Goal: Task Accomplishment & Management: Manage account settings

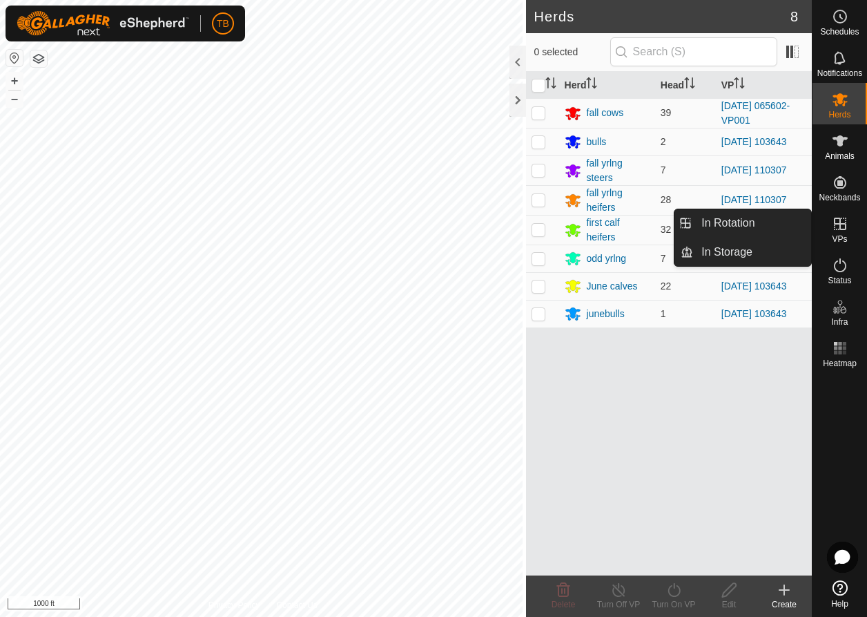
click at [840, 232] on es-virtualpaddocks-svg-icon at bounding box center [840, 224] width 25 height 22
click at [845, 226] on icon at bounding box center [840, 223] width 17 height 17
click at [746, 230] on link "In Rotation" at bounding box center [752, 223] width 118 height 28
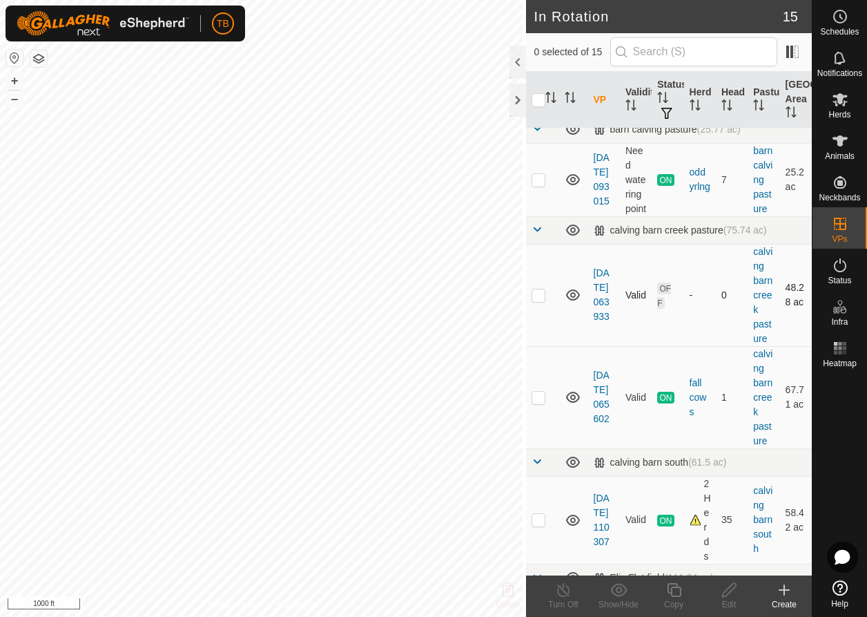
scroll to position [28, 0]
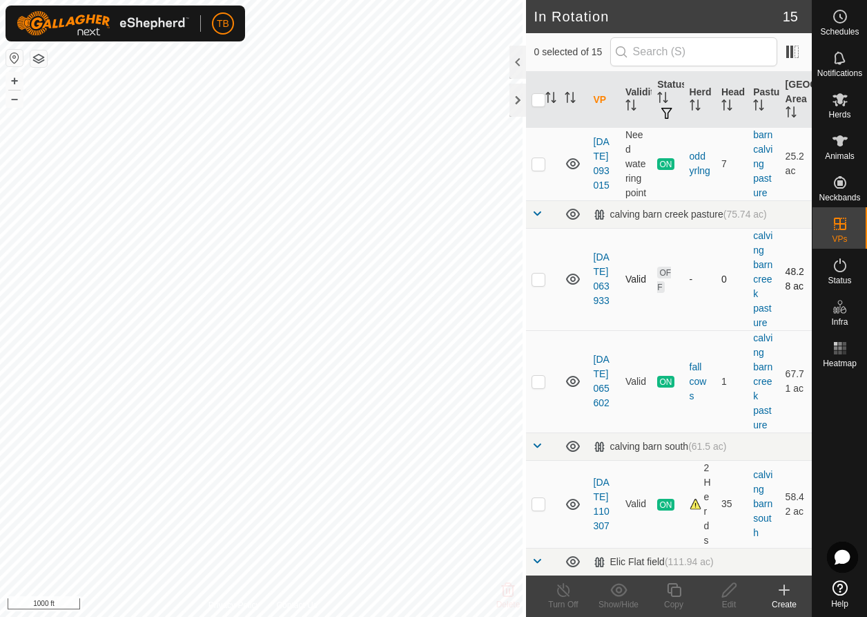
checkbox input "true"
click at [679, 592] on icon at bounding box center [674, 589] width 17 height 17
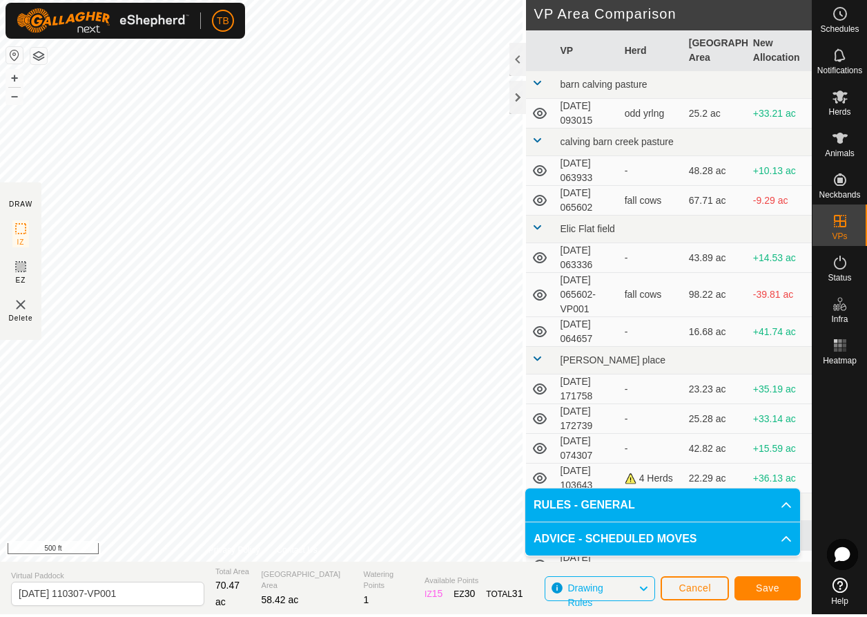
click at [769, 590] on span "Save" at bounding box center [767, 590] width 23 height 11
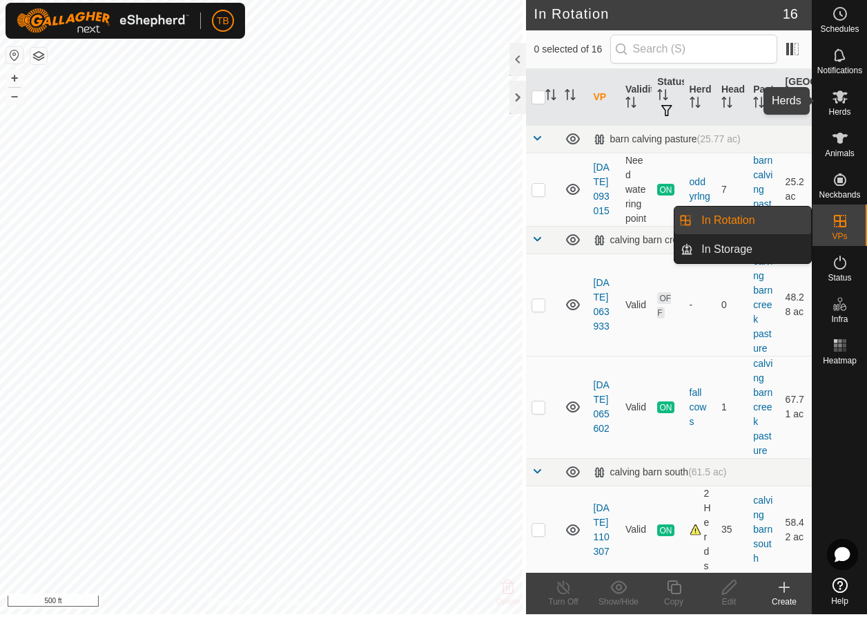
click at [844, 104] on icon at bounding box center [840, 99] width 17 height 17
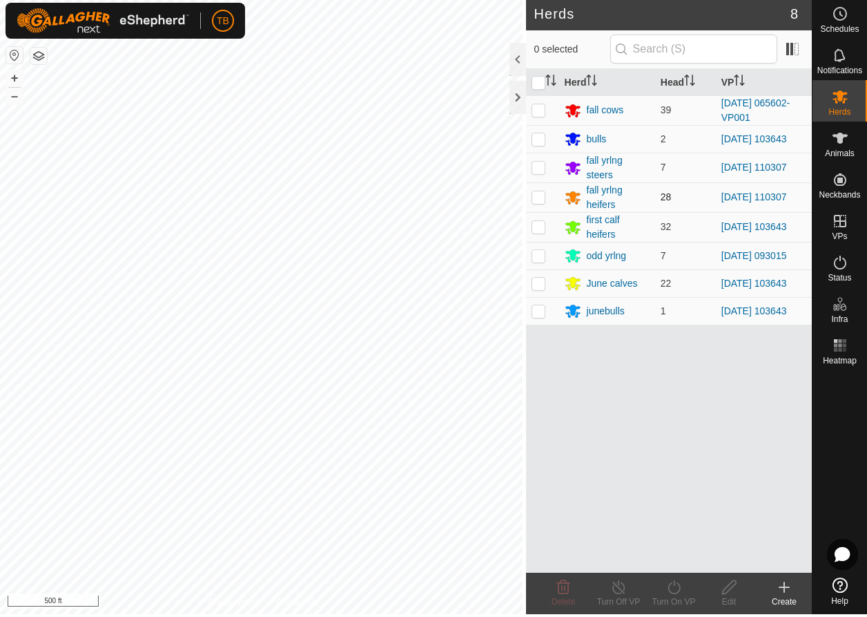
click at [533, 194] on p-checkbox at bounding box center [539, 199] width 14 height 11
checkbox input "true"
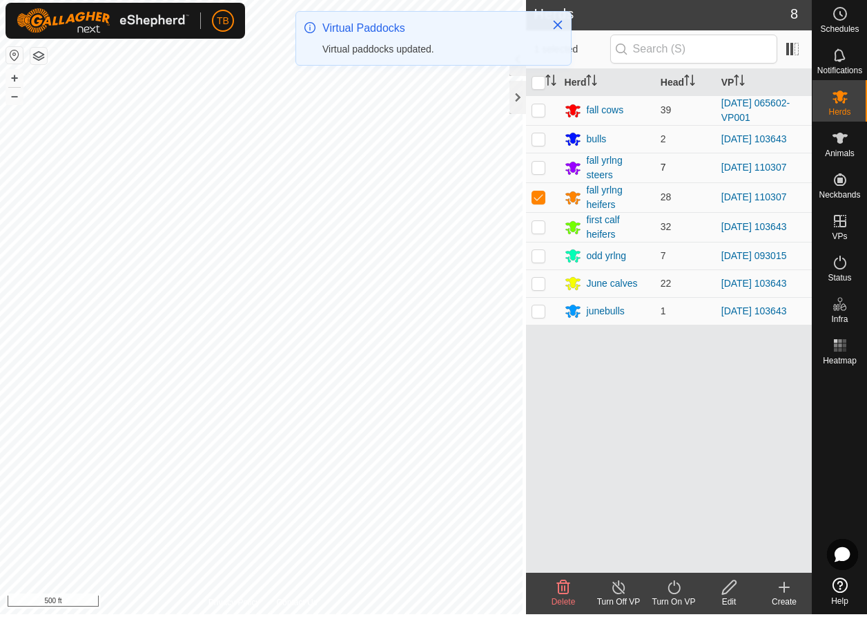
click at [533, 167] on p-checkbox at bounding box center [539, 169] width 14 height 11
checkbox input "true"
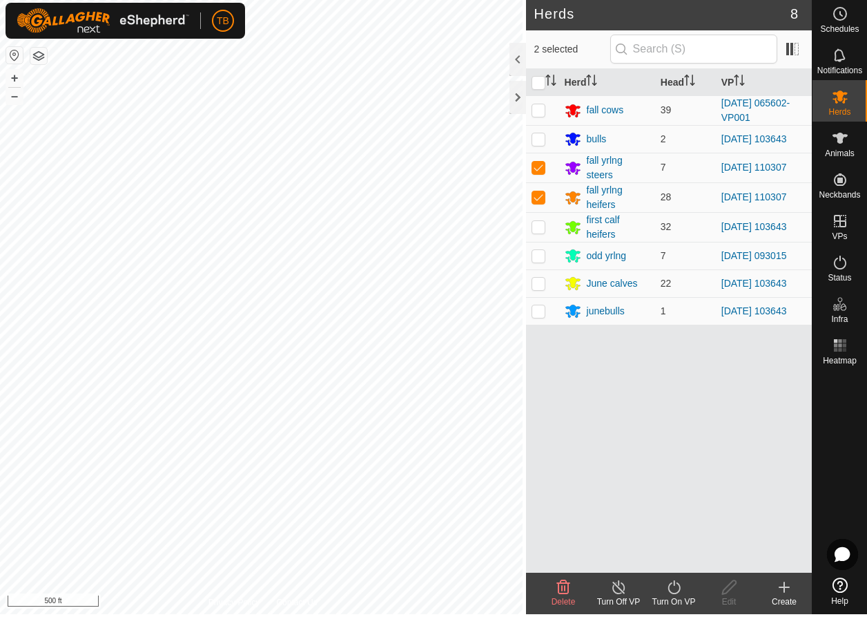
click at [677, 590] on icon at bounding box center [674, 589] width 17 height 17
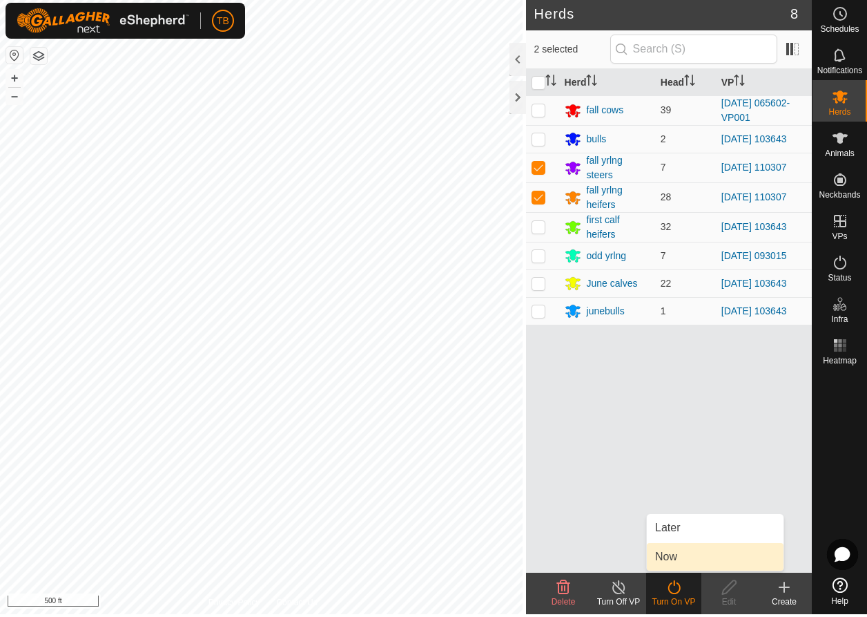
click at [671, 555] on link "Now" at bounding box center [715, 560] width 137 height 28
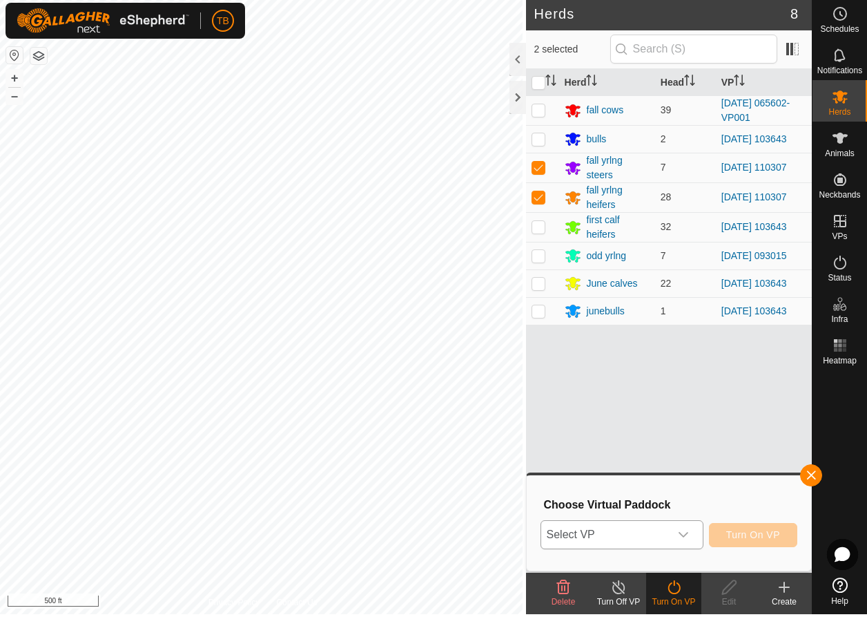
click at [684, 532] on icon "dropdown trigger" at bounding box center [683, 537] width 11 height 11
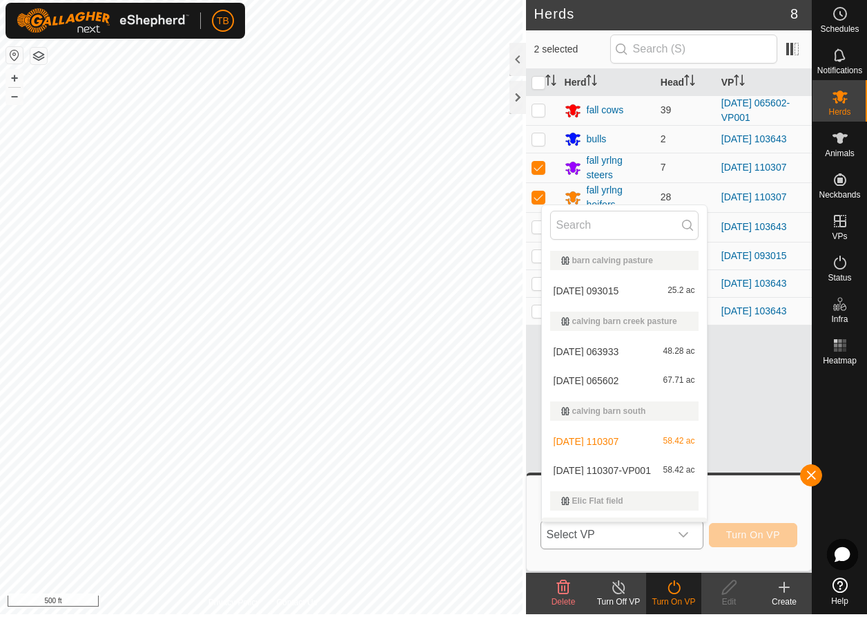
scroll to position [23, 0]
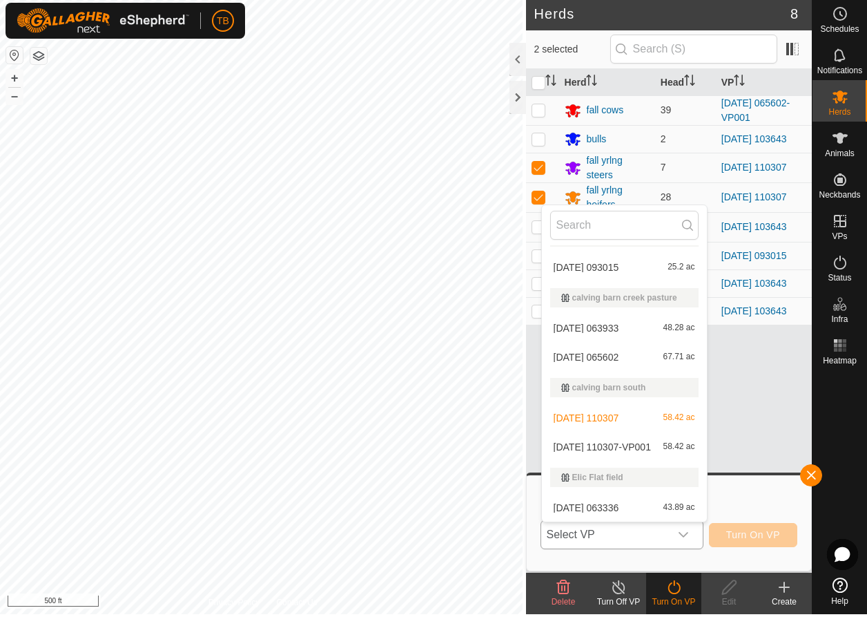
click at [637, 443] on li "[DATE] 110307-VP001 58.42 ac" at bounding box center [624, 450] width 165 height 28
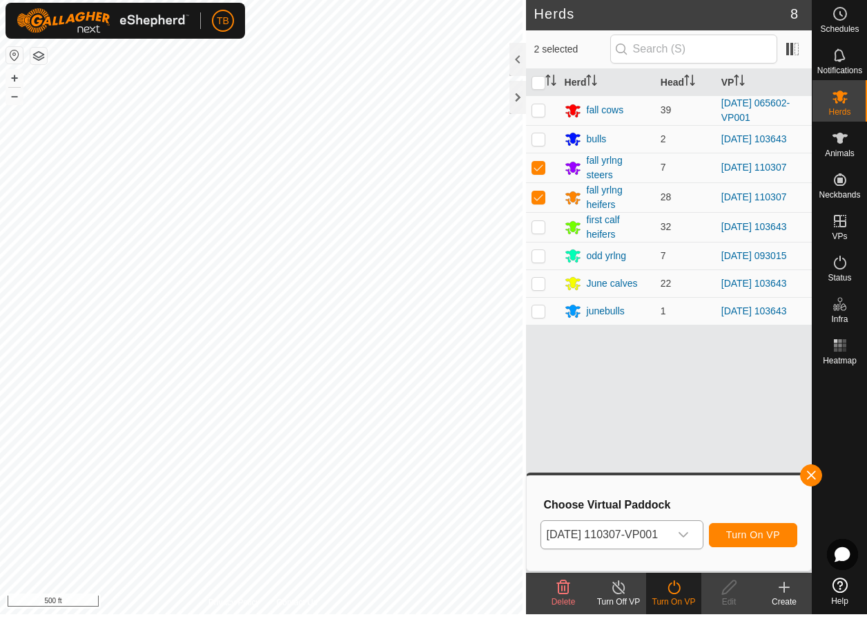
click at [782, 531] on button "Turn On VP" at bounding box center [753, 538] width 88 height 24
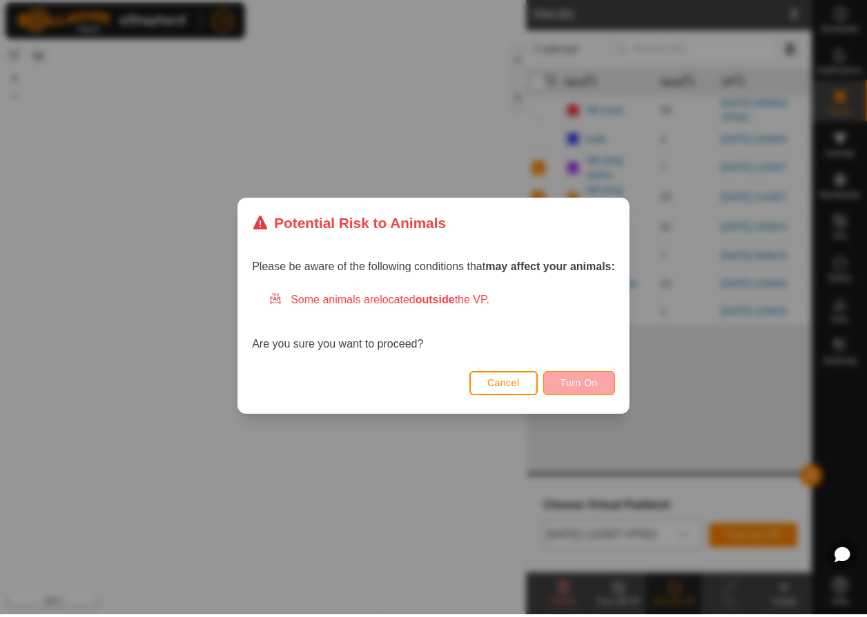
click at [604, 383] on button "Turn On" at bounding box center [579, 386] width 72 height 24
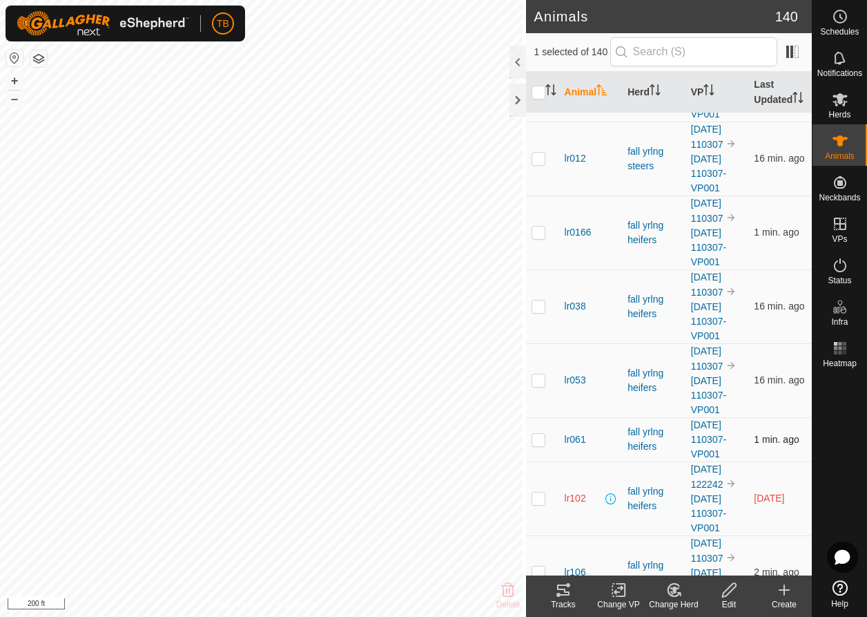
scroll to position [3228, 0]
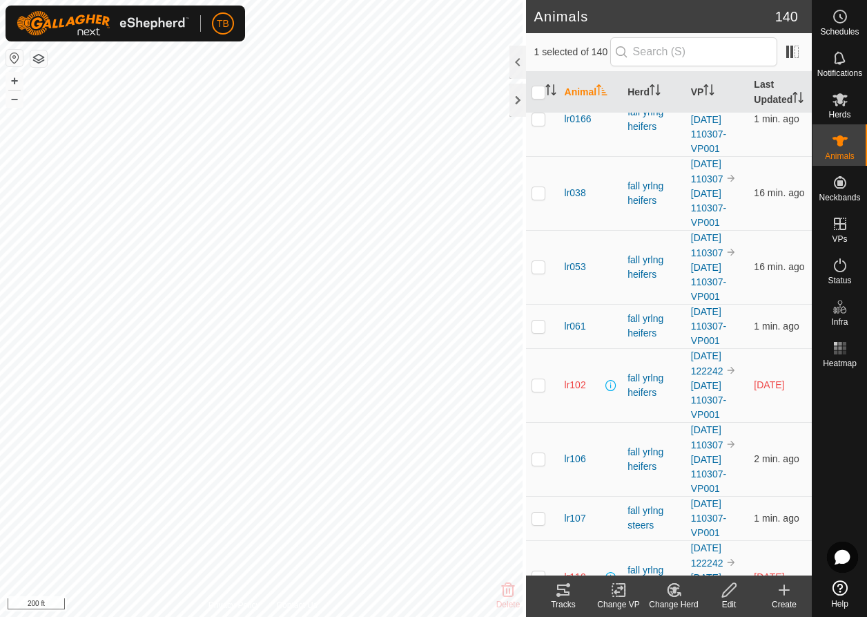
click at [710, 407] on td "2025-07-25 122242 2025-08-19 110307-VP001" at bounding box center [718, 385] width 64 height 74
click at [725, 592] on icon at bounding box center [729, 590] width 14 height 14
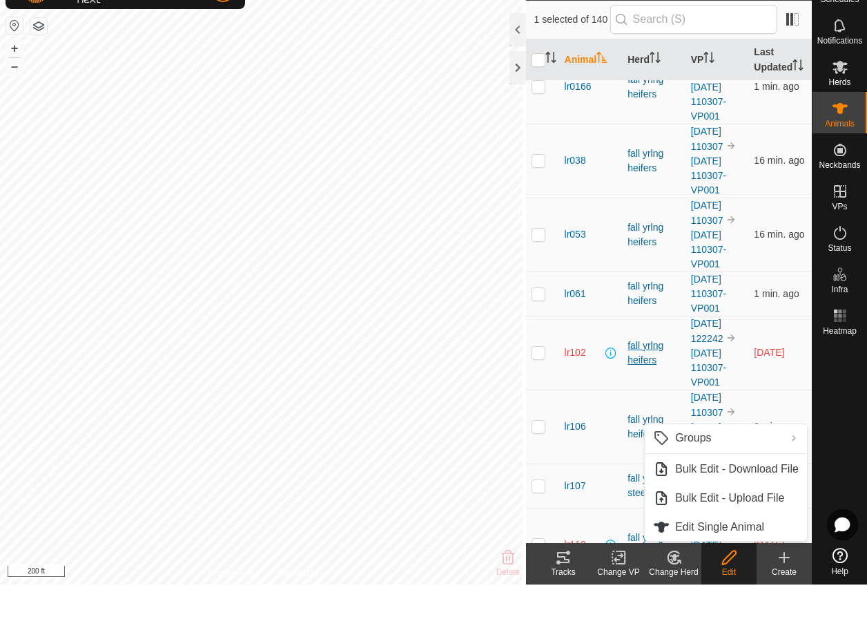
scroll to position [3230, 0]
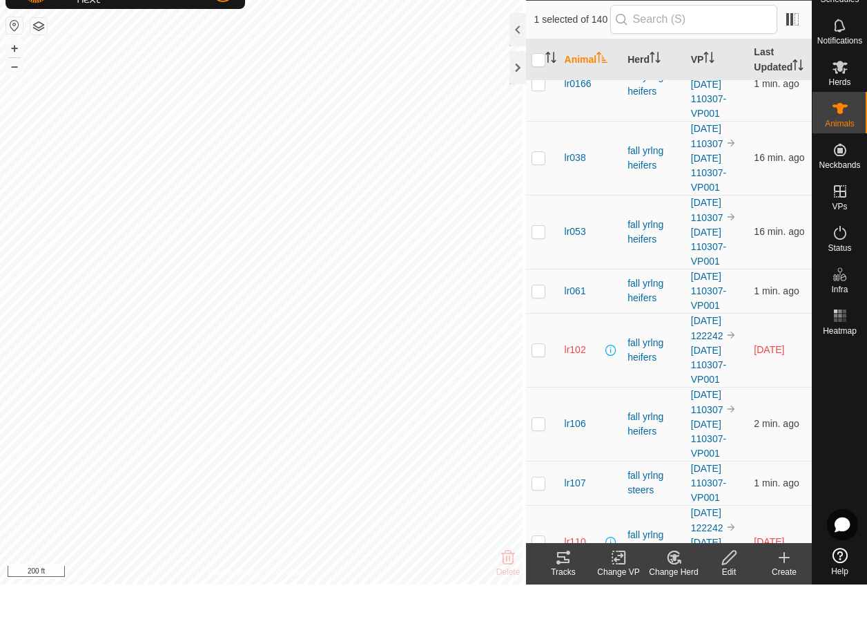
checkbox input "false"
click at [572, 72] on th "Animal" at bounding box center [591, 92] width 64 height 41
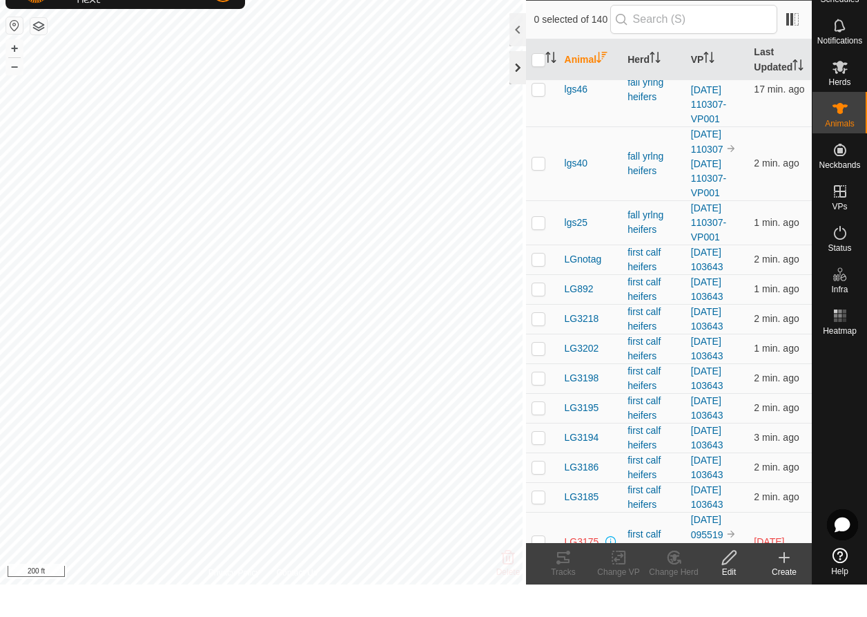
scroll to position [0, 0]
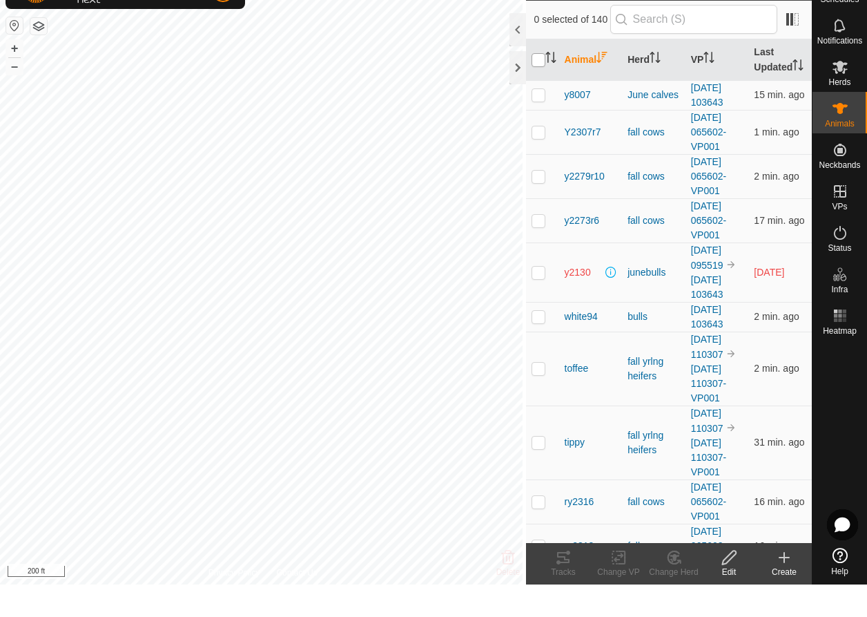
click at [539, 86] on input "checkbox" at bounding box center [539, 93] width 14 height 14
checkbox input "true"
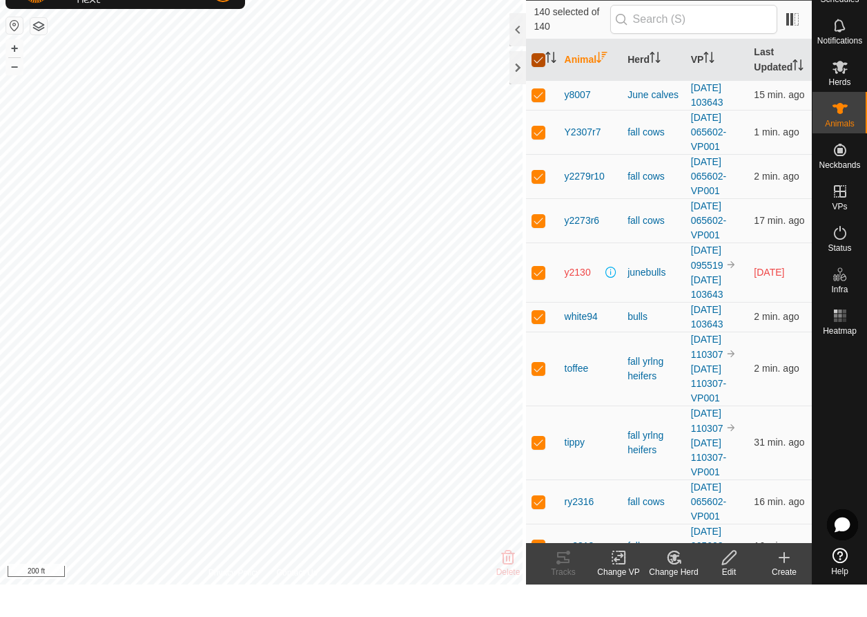
checkbox input "true"
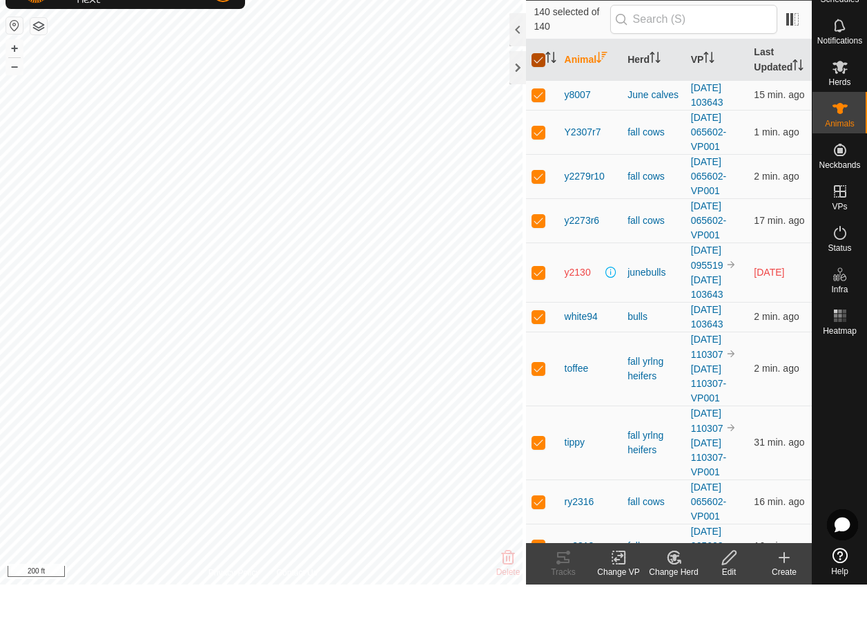
checkbox input "true"
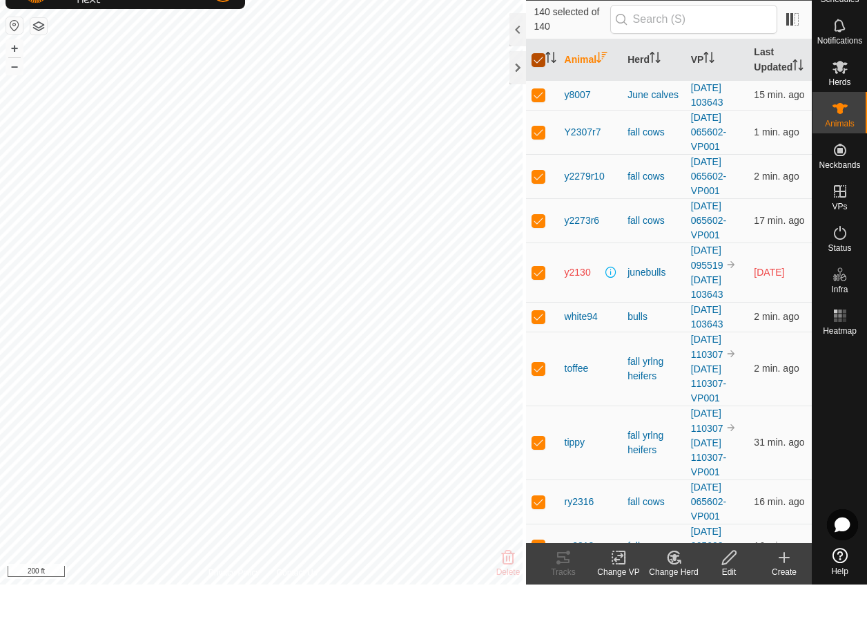
checkbox input "true"
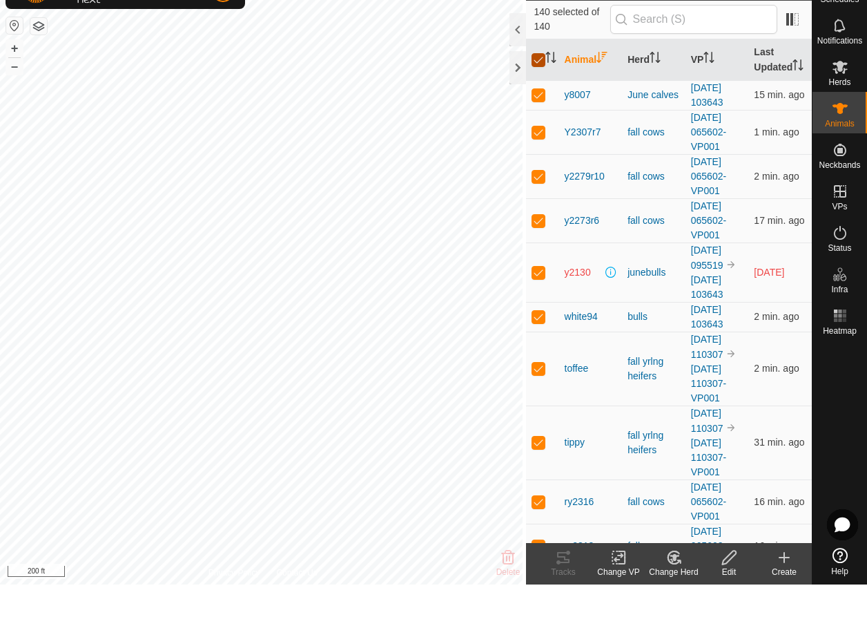
checkbox input "true"
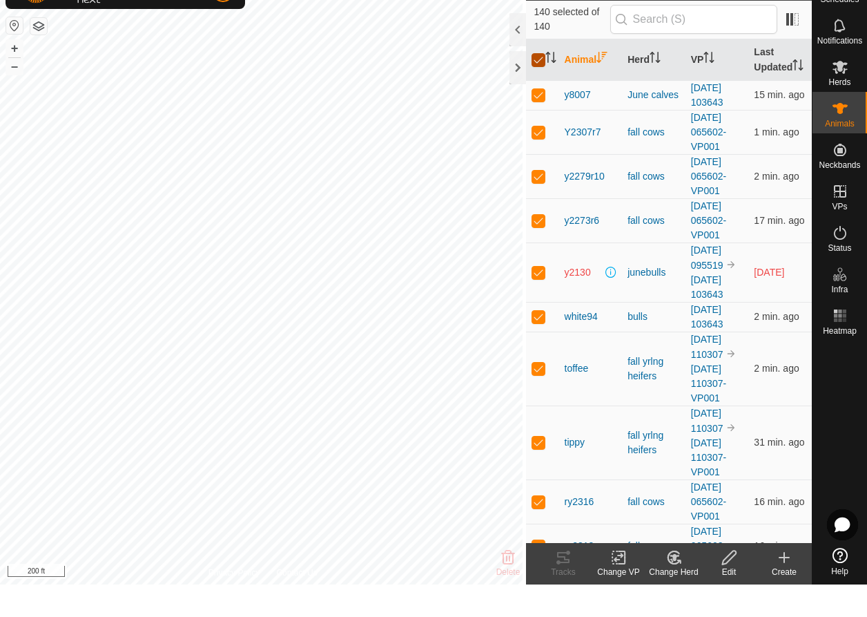
checkbox input "true"
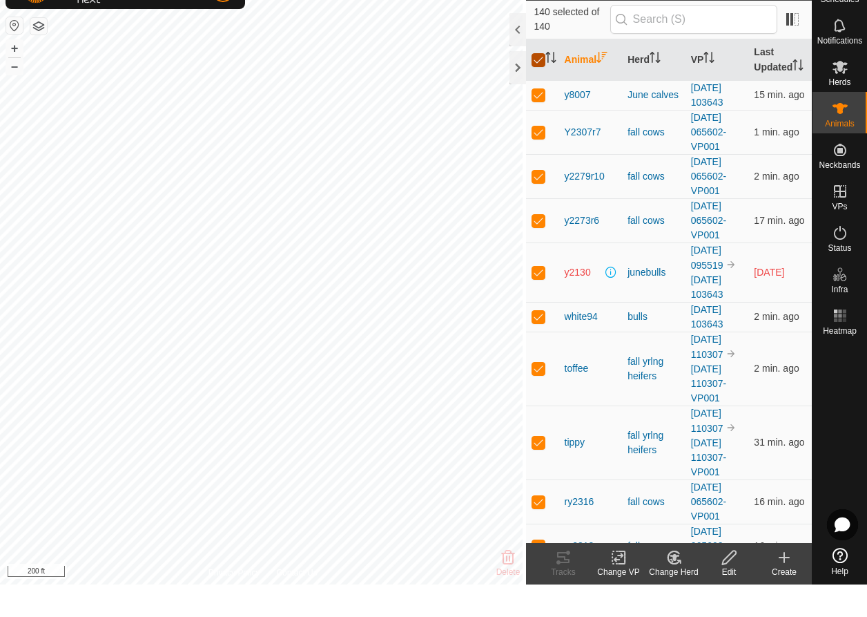
checkbox input "true"
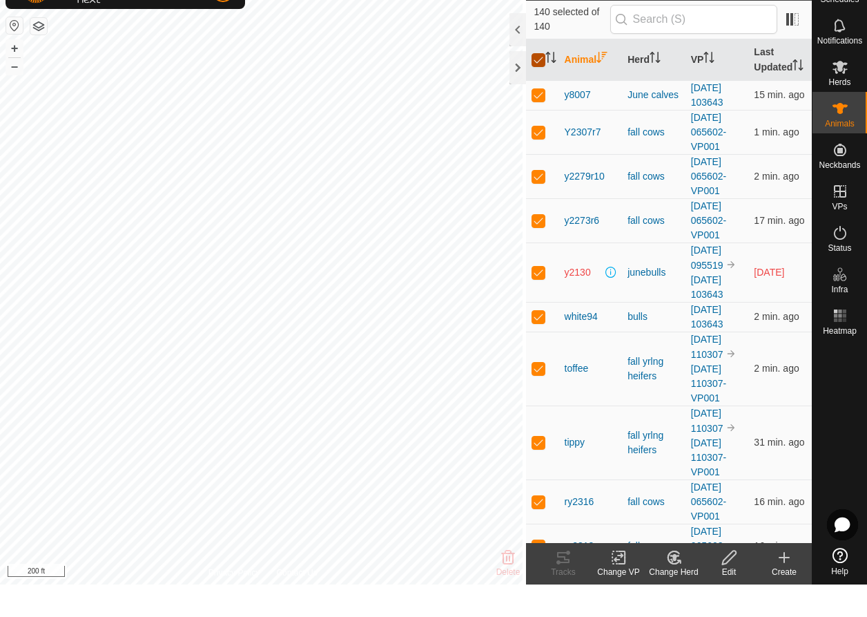
checkbox input "true"
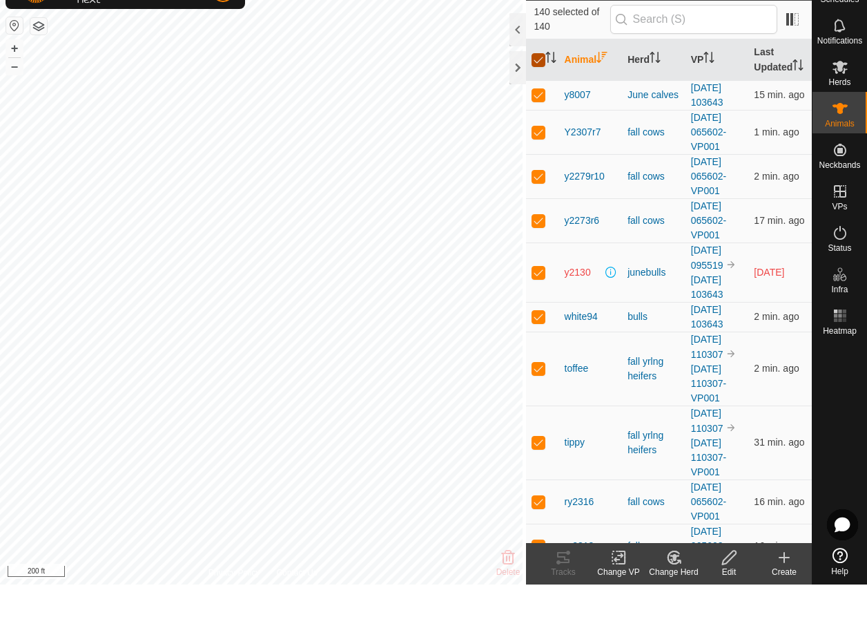
checkbox input "true"
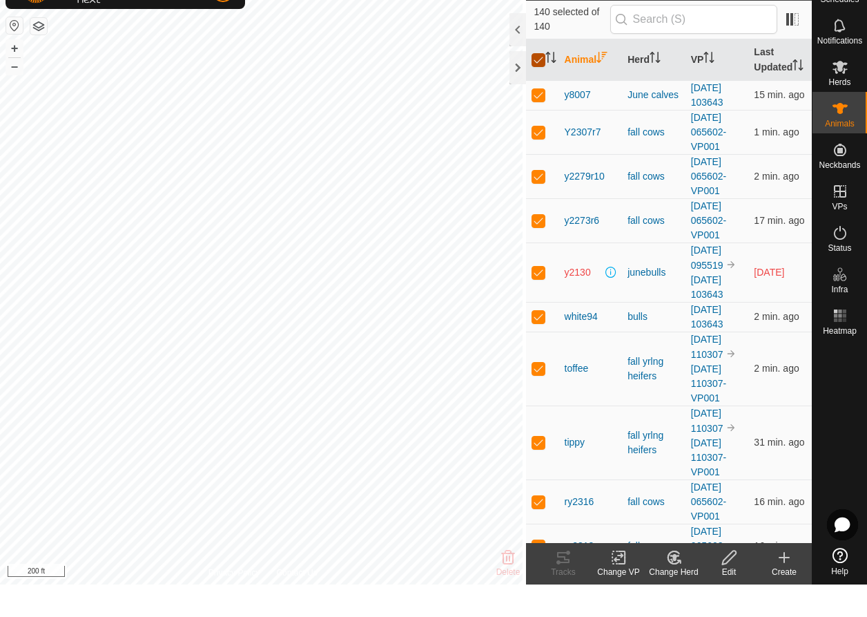
checkbox input "true"
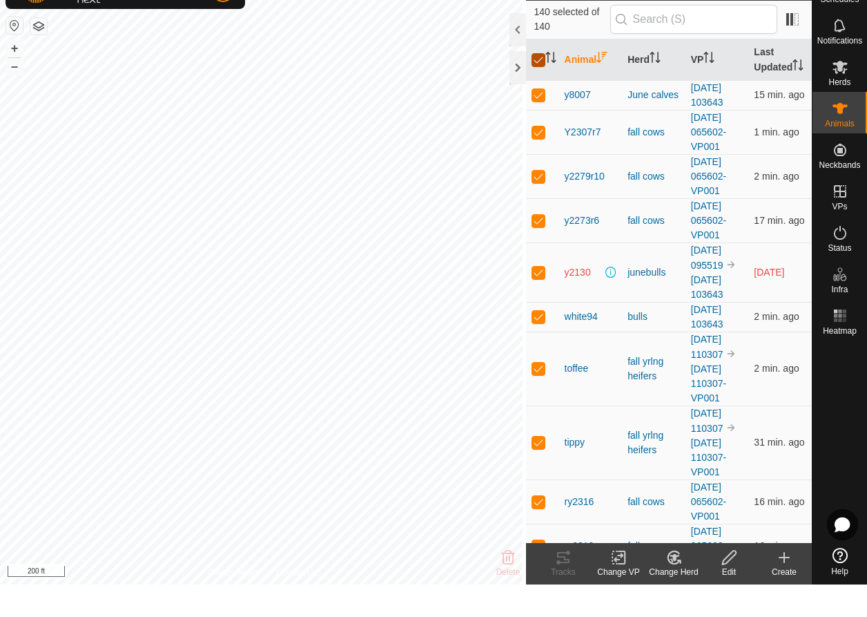
checkbox input "true"
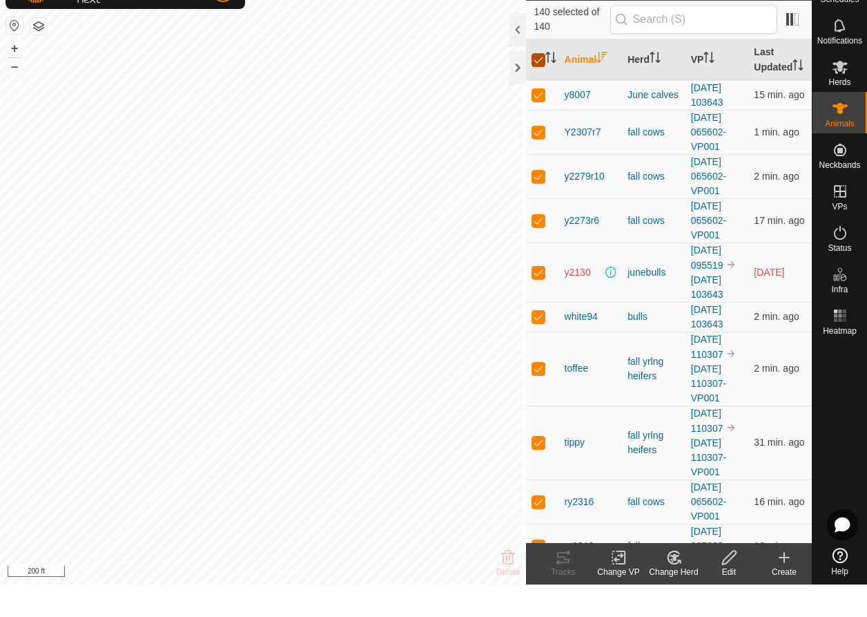
checkbox input "true"
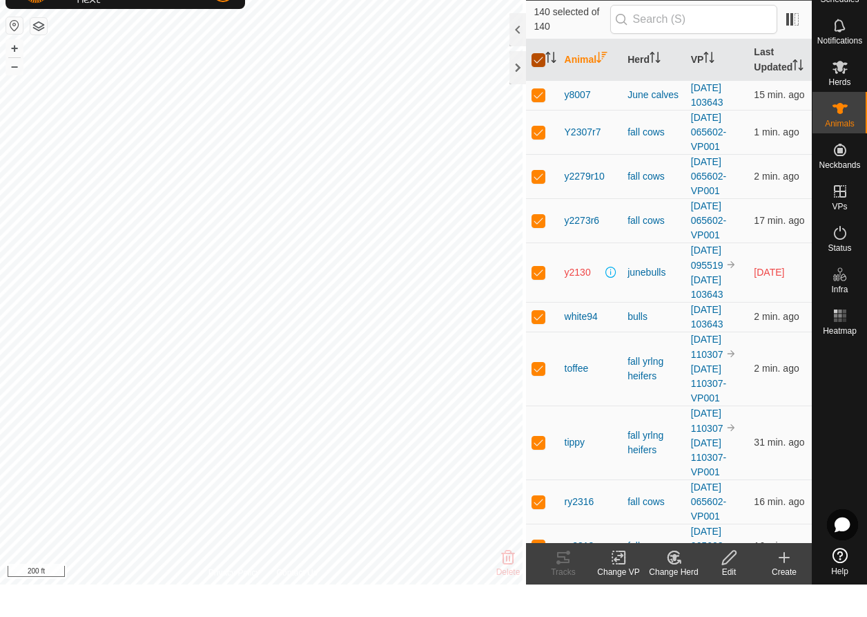
checkbox input "true"
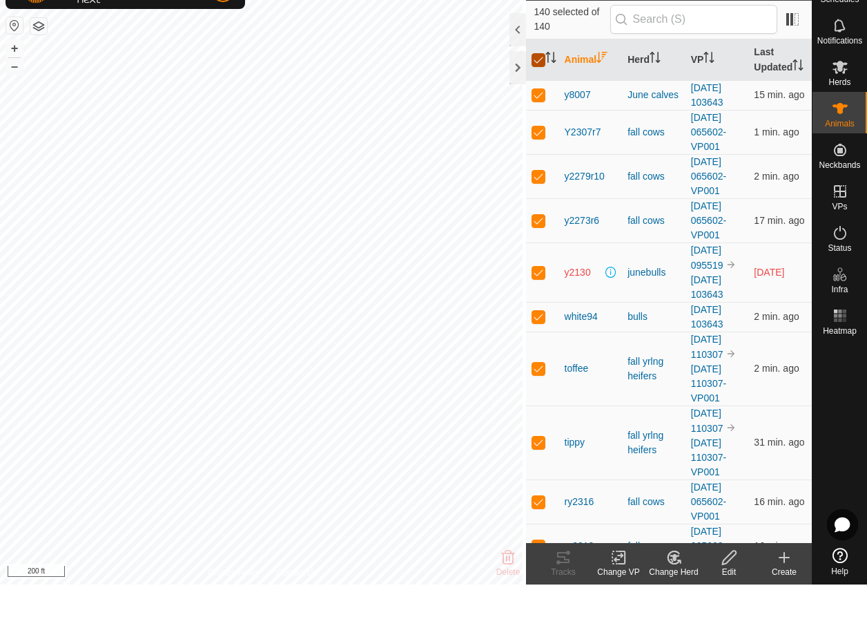
checkbox input "true"
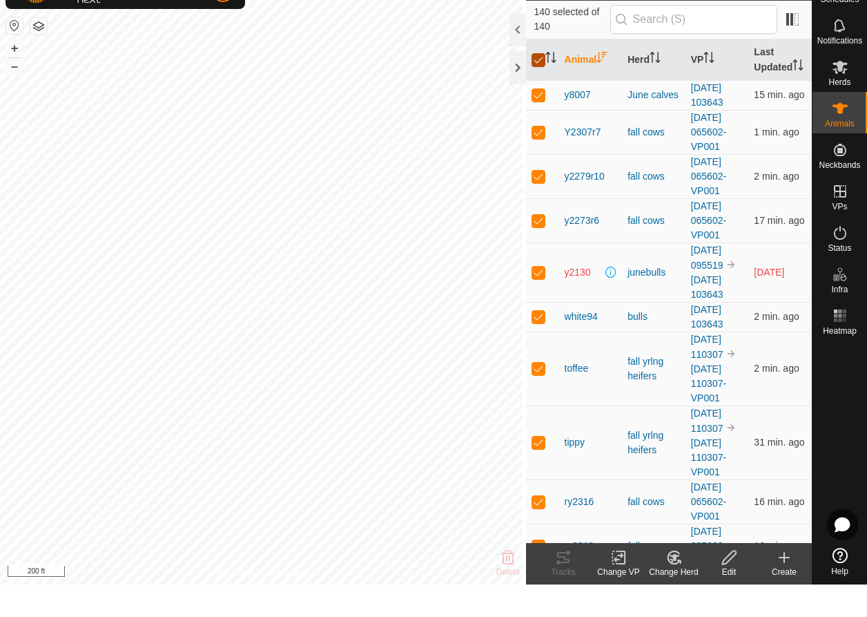
checkbox input "true"
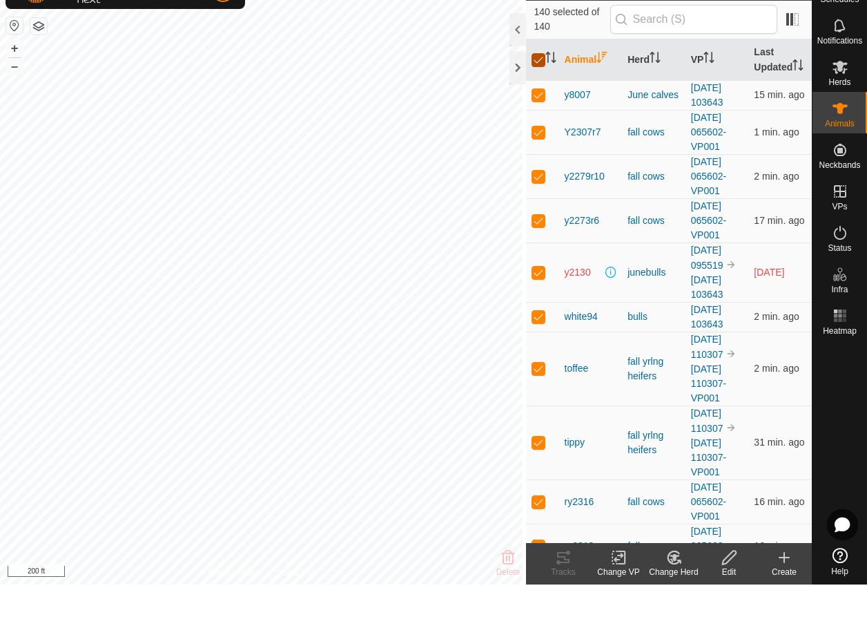
checkbox input "true"
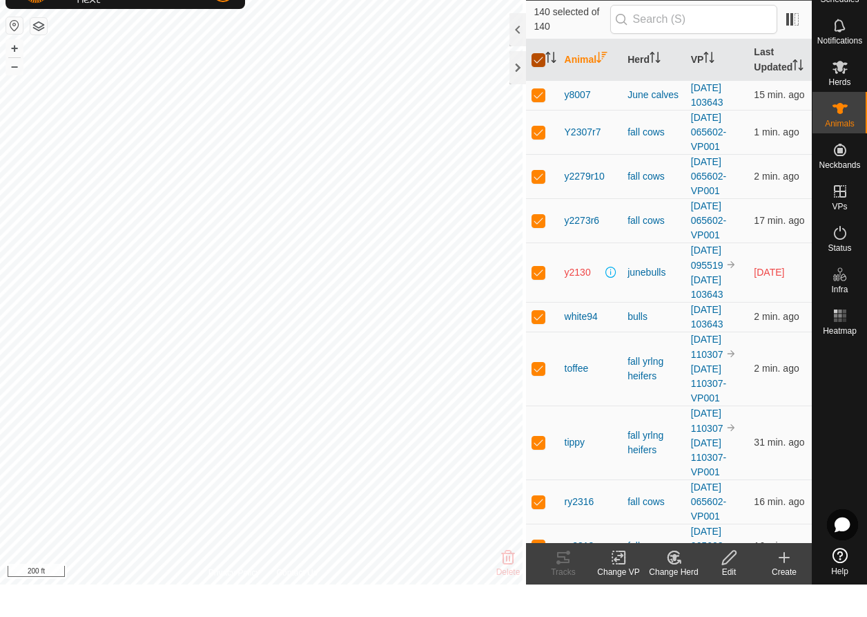
checkbox input "true"
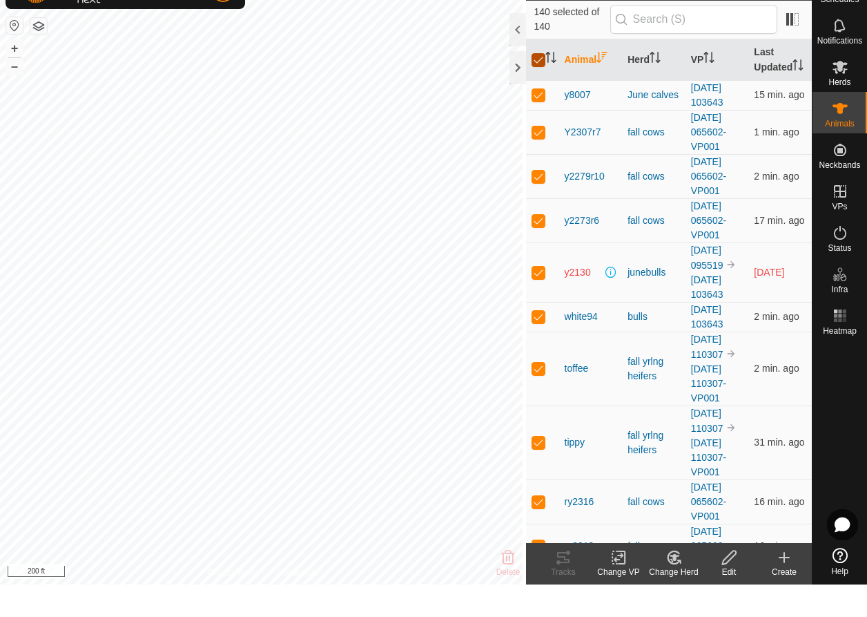
checkbox input "true"
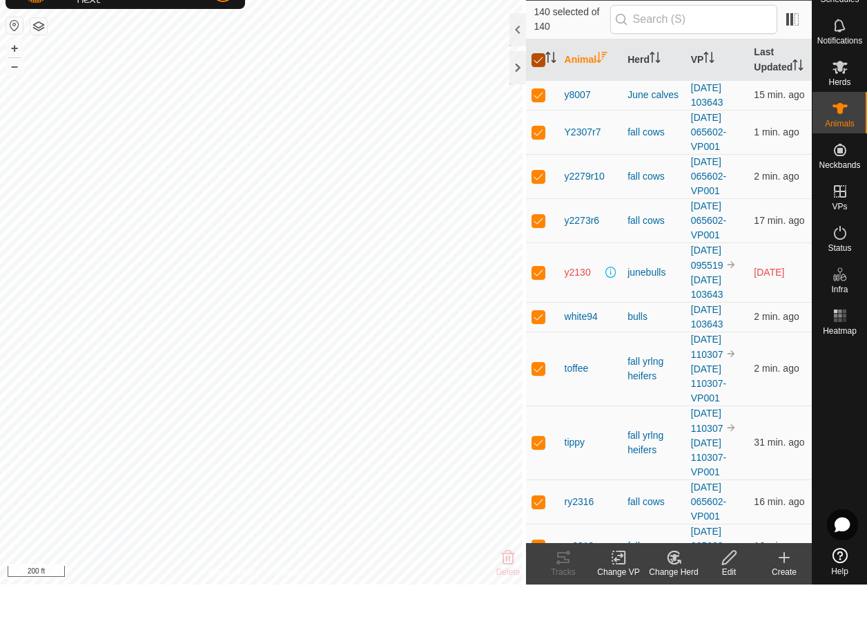
checkbox input "true"
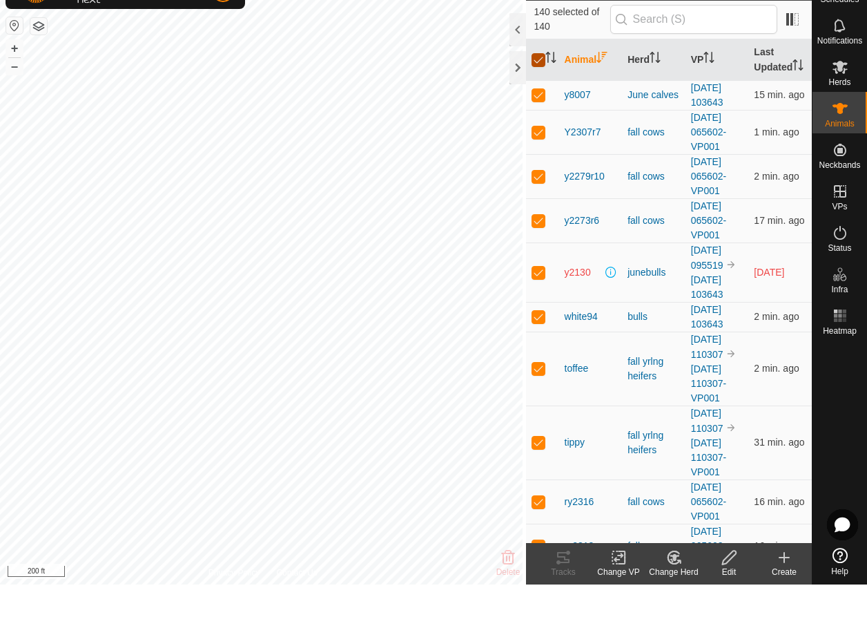
checkbox input "true"
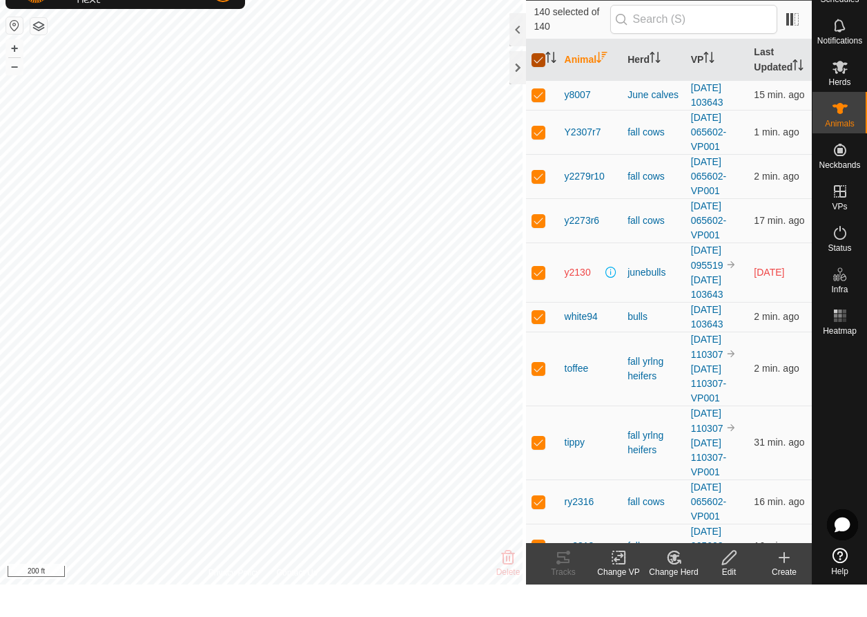
checkbox input "true"
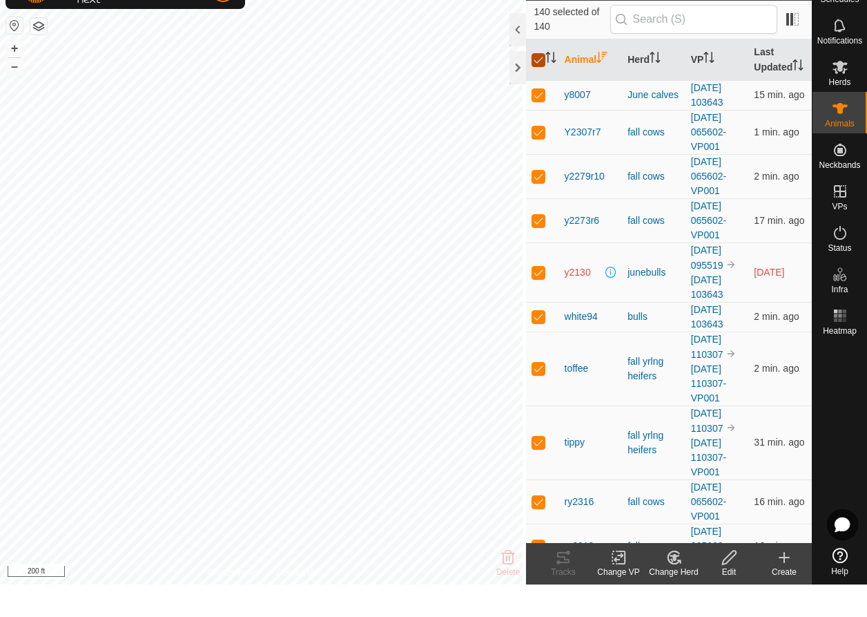
checkbox input "true"
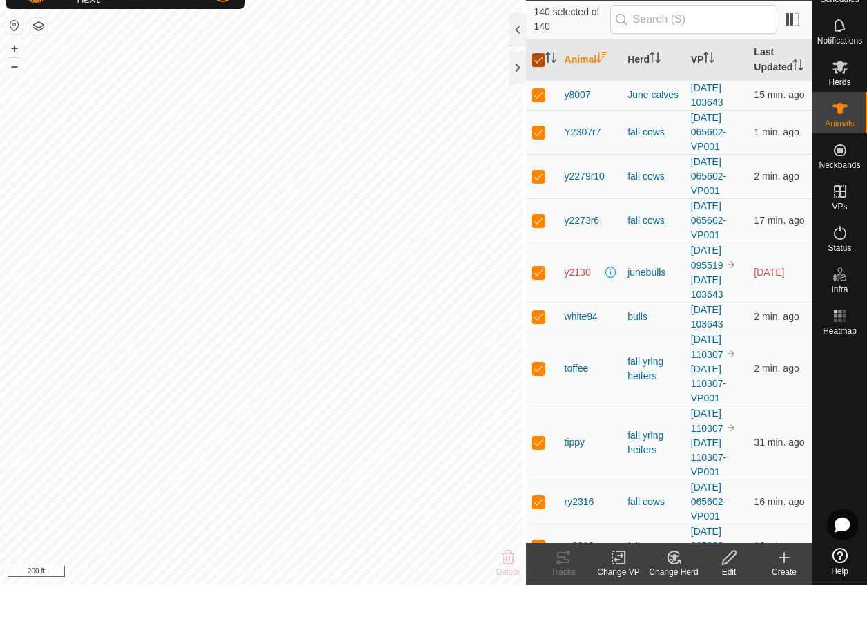
checkbox input "true"
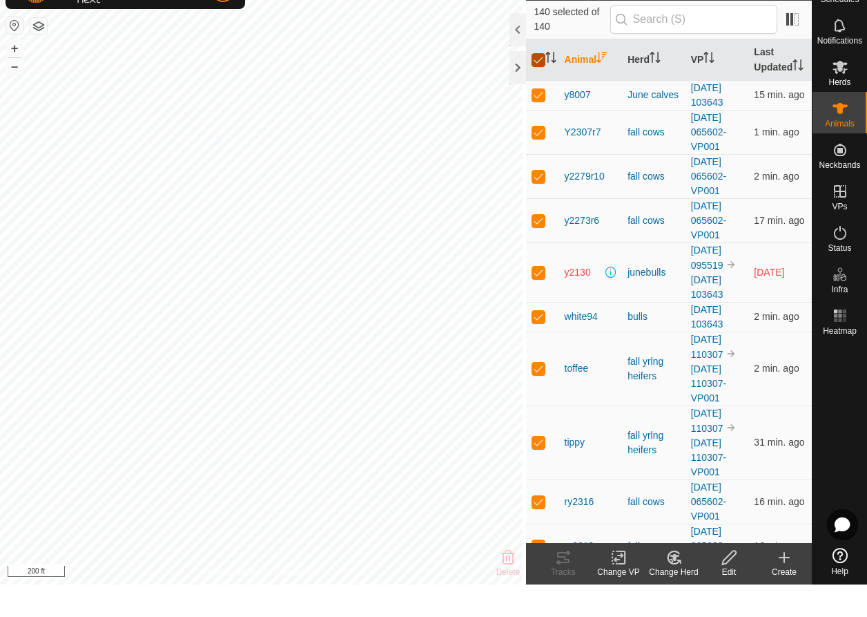
checkbox input "true"
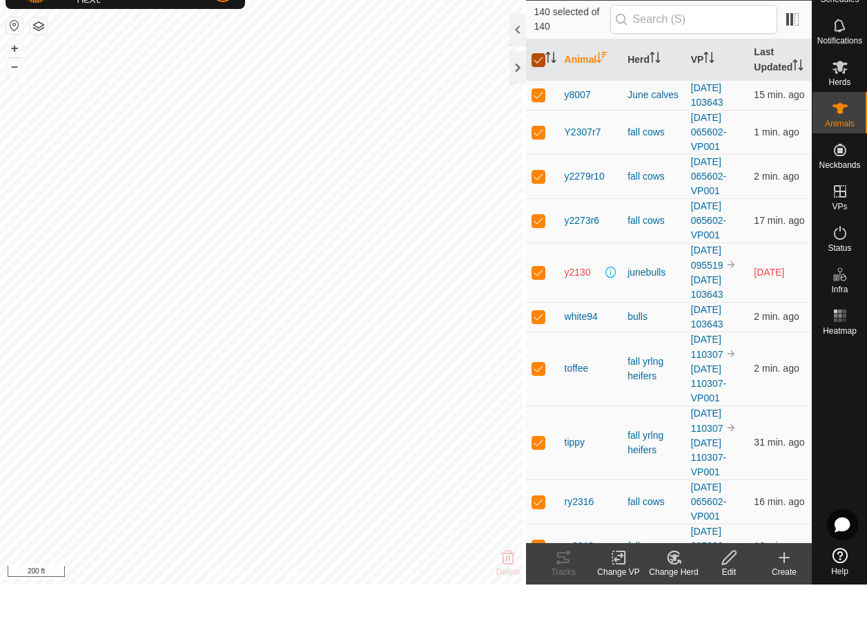
checkbox input "true"
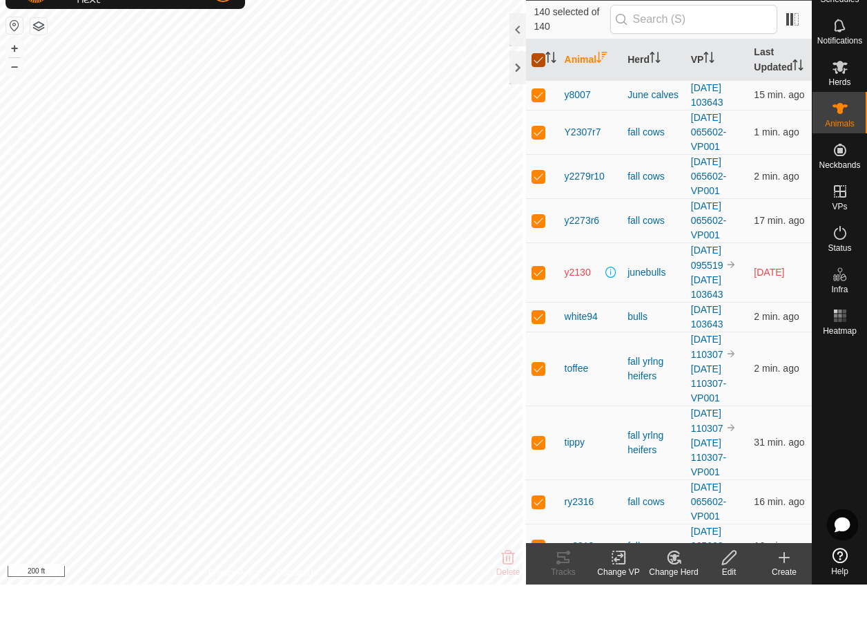
checkbox input "true"
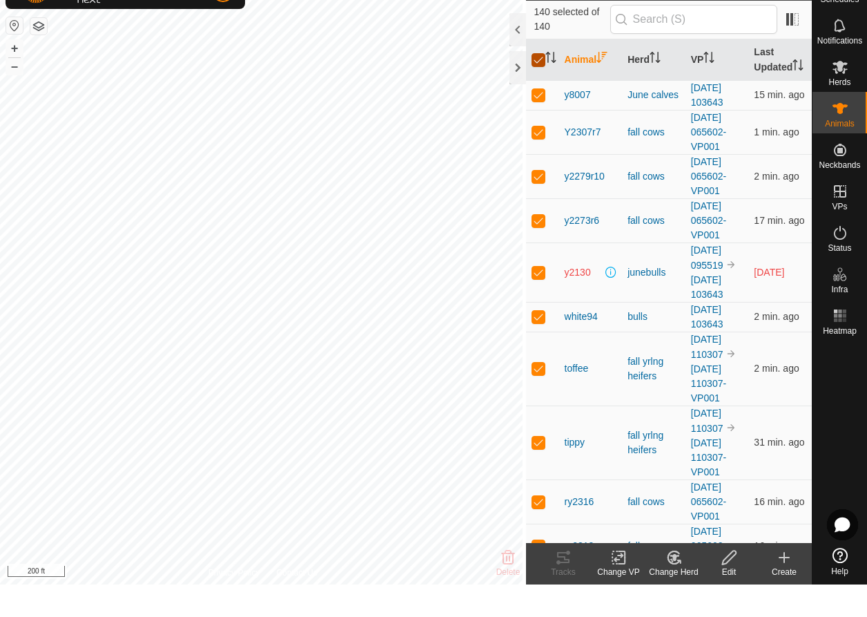
checkbox input "true"
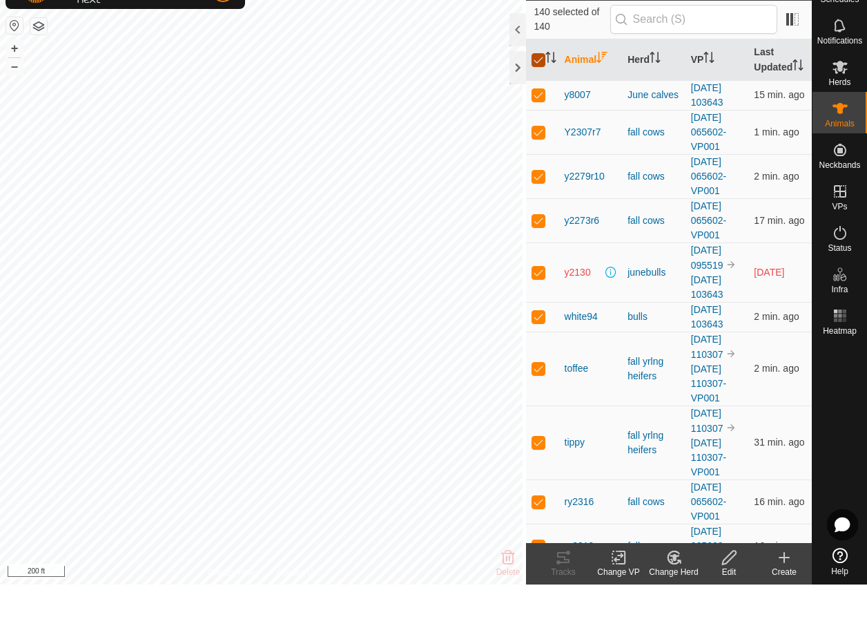
checkbox input "true"
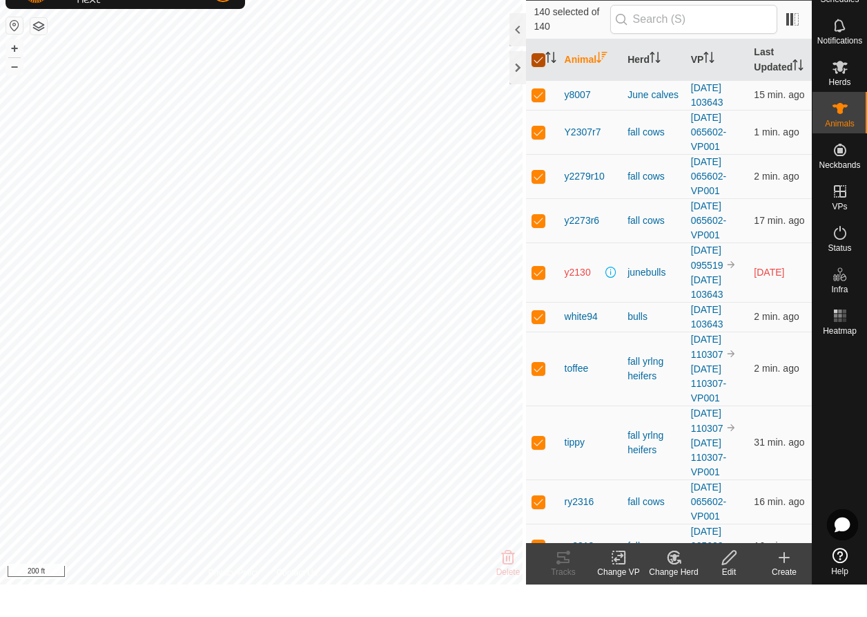
checkbox input "true"
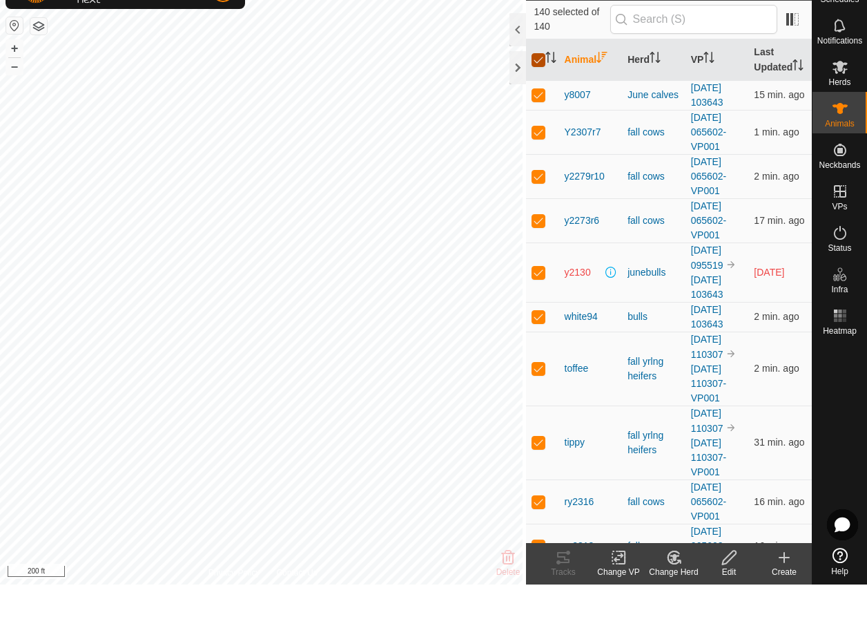
click at [537, 86] on input "checkbox" at bounding box center [539, 93] width 14 height 14
checkbox input "false"
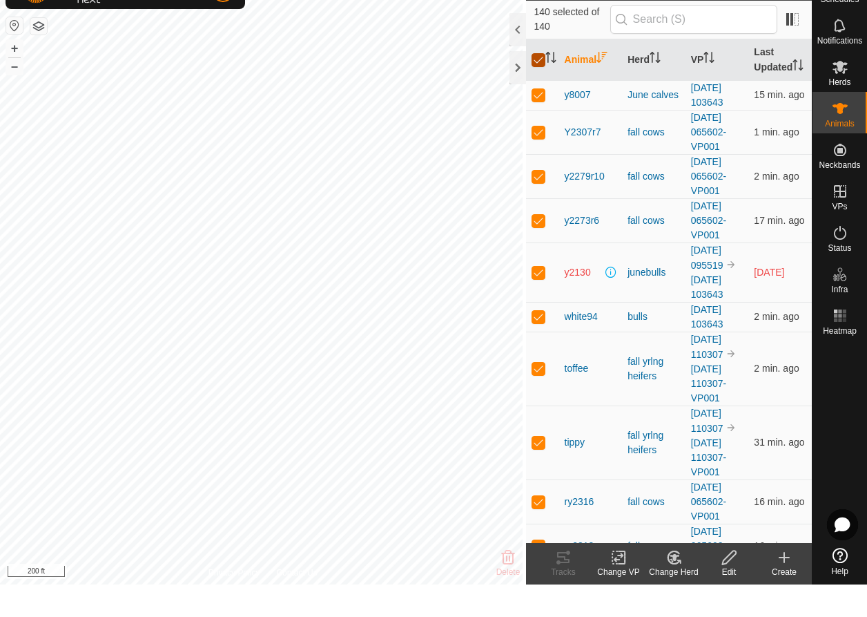
checkbox input "false"
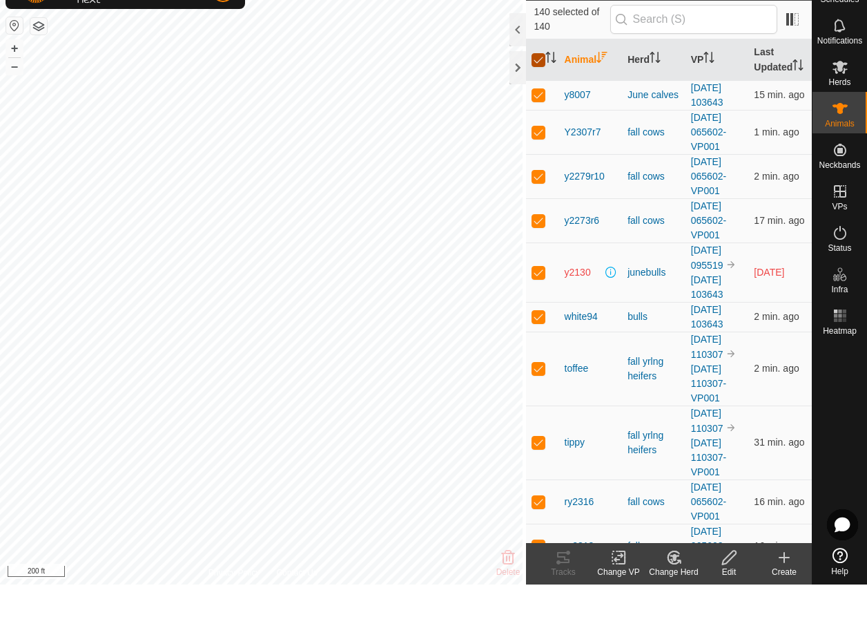
checkbox input "false"
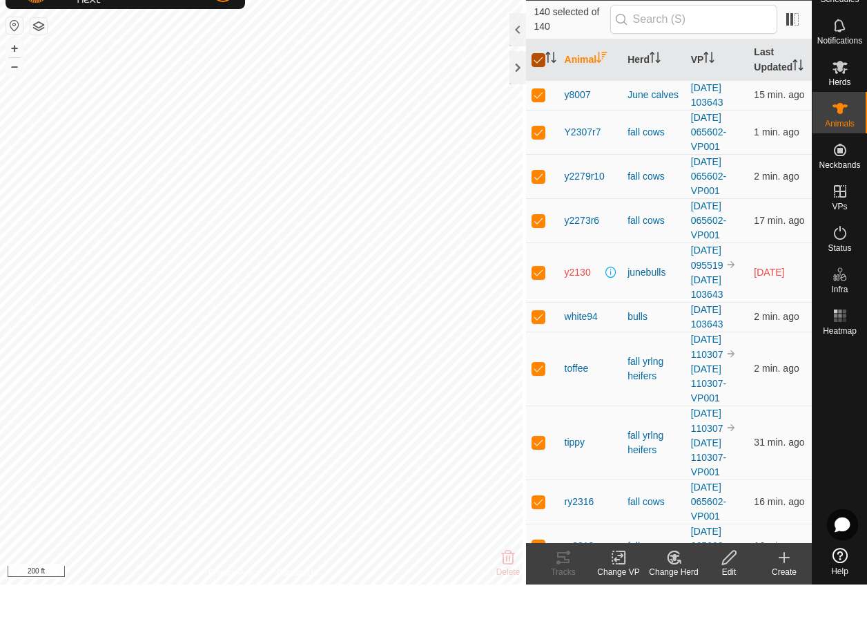
checkbox input "false"
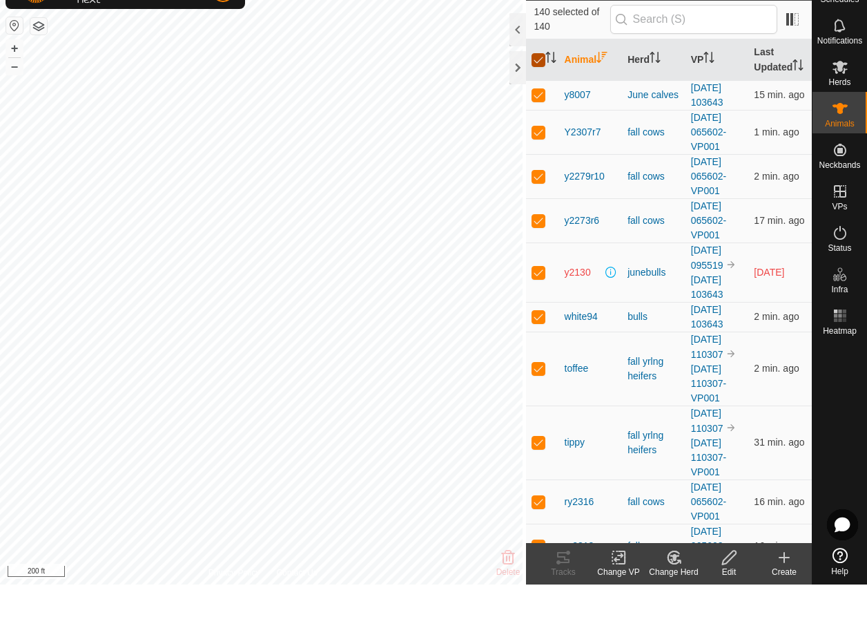
checkbox input "false"
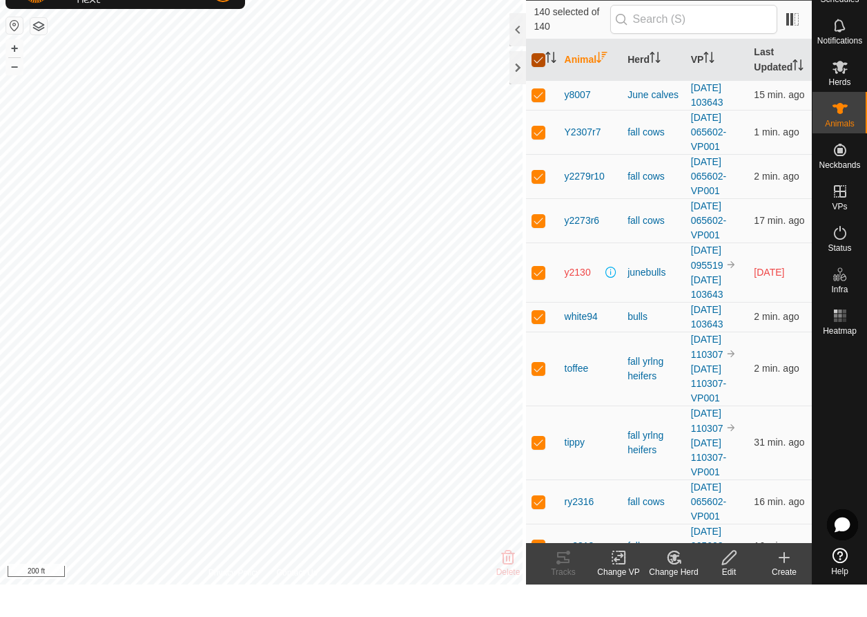
checkbox input "false"
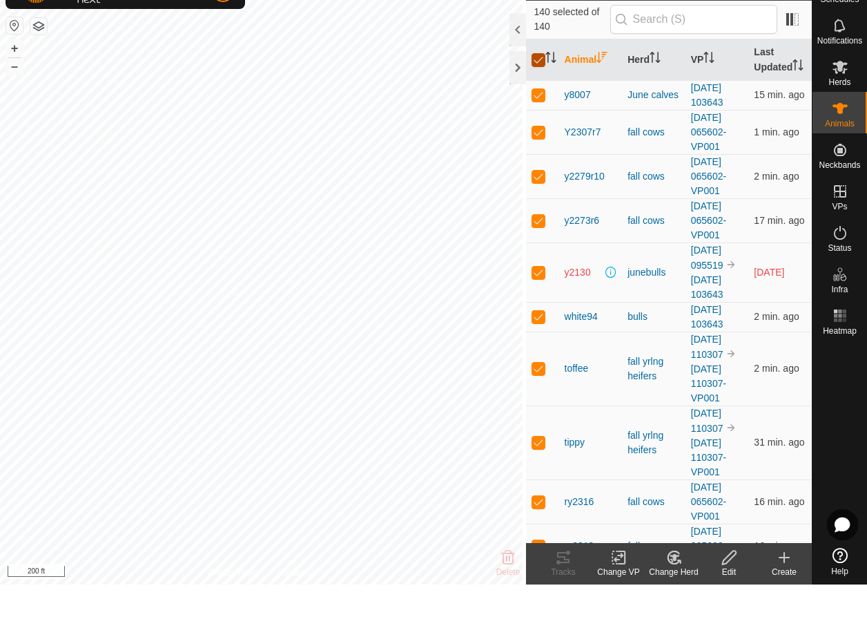
checkbox input "false"
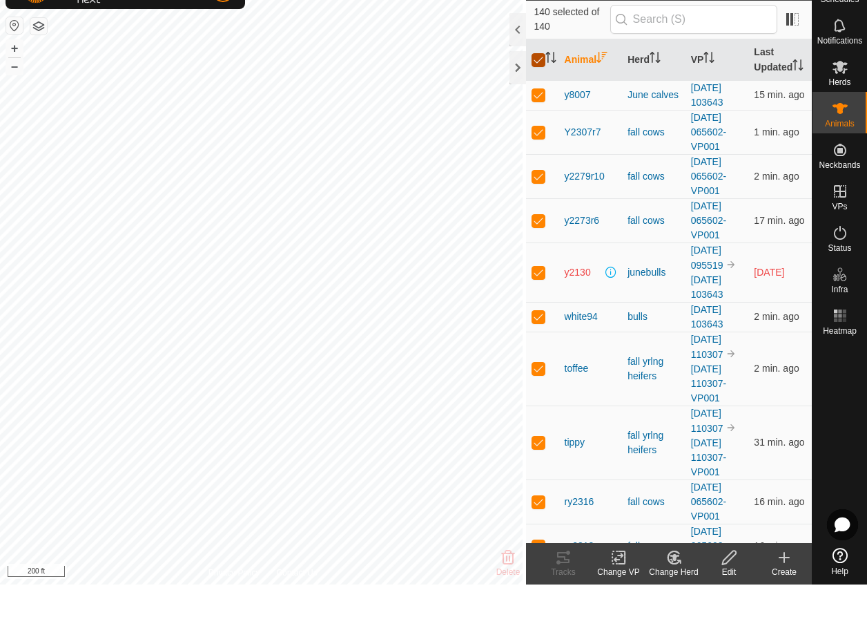
checkbox input "false"
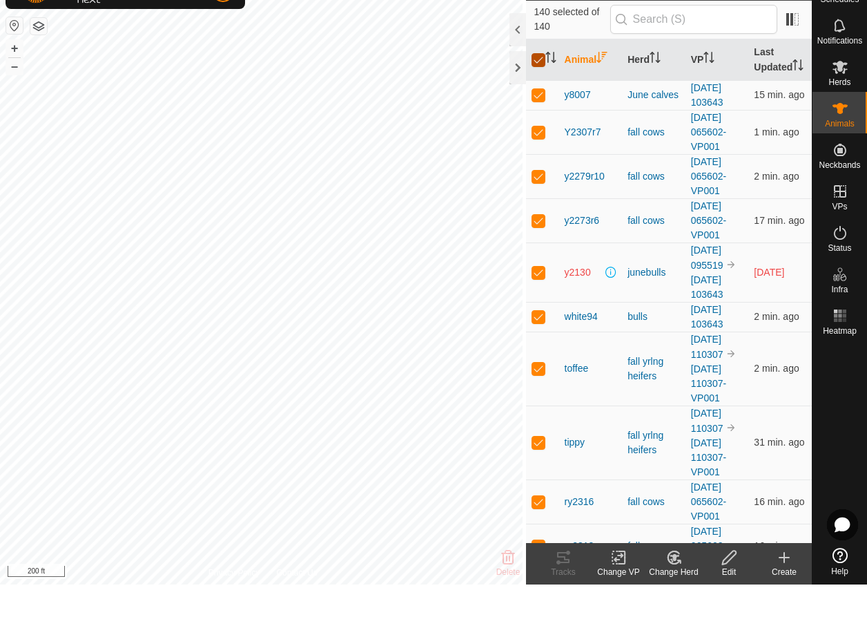
checkbox input "false"
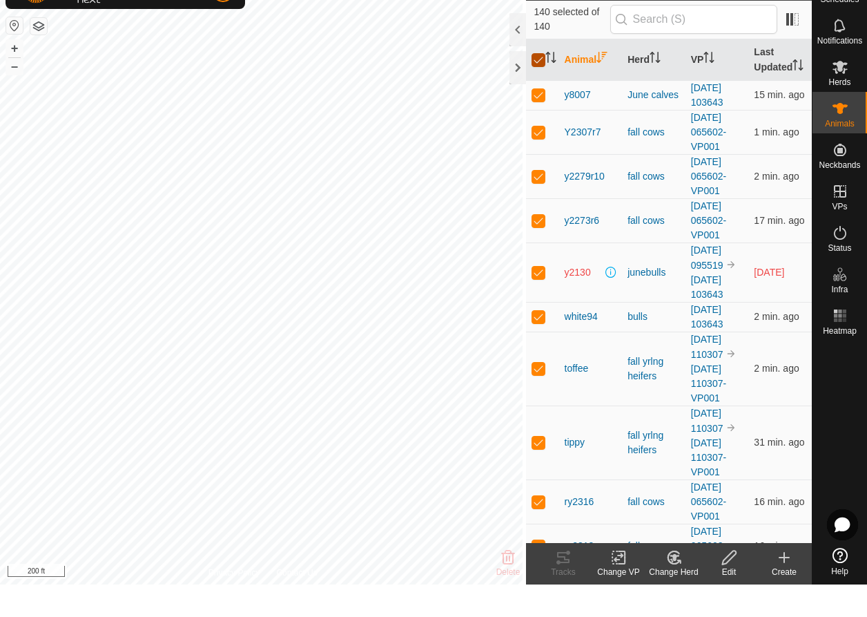
checkbox input "false"
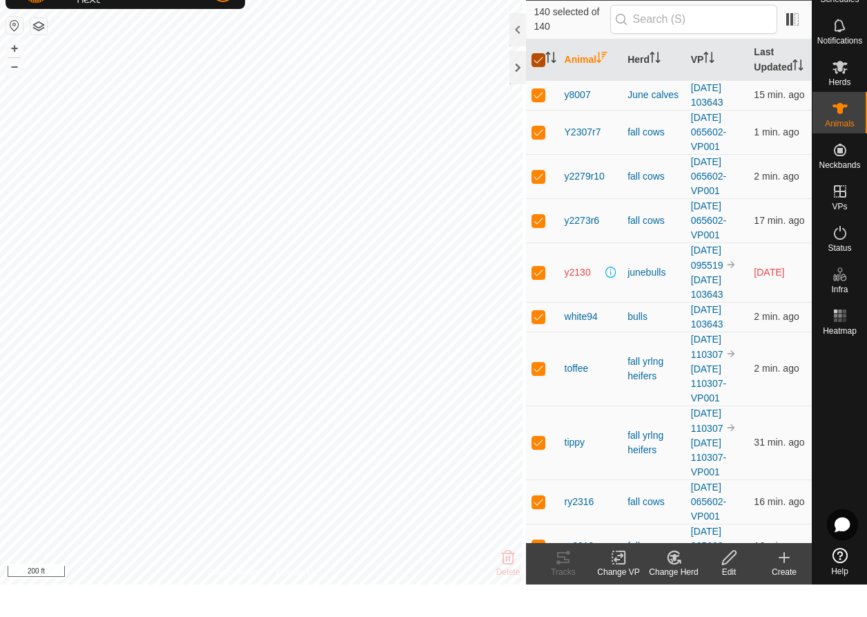
checkbox input "false"
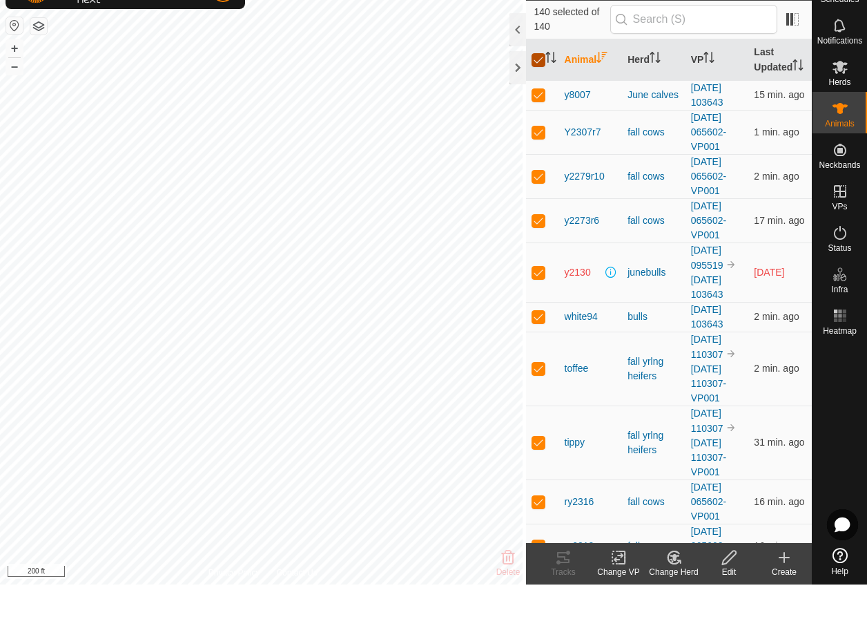
checkbox input "false"
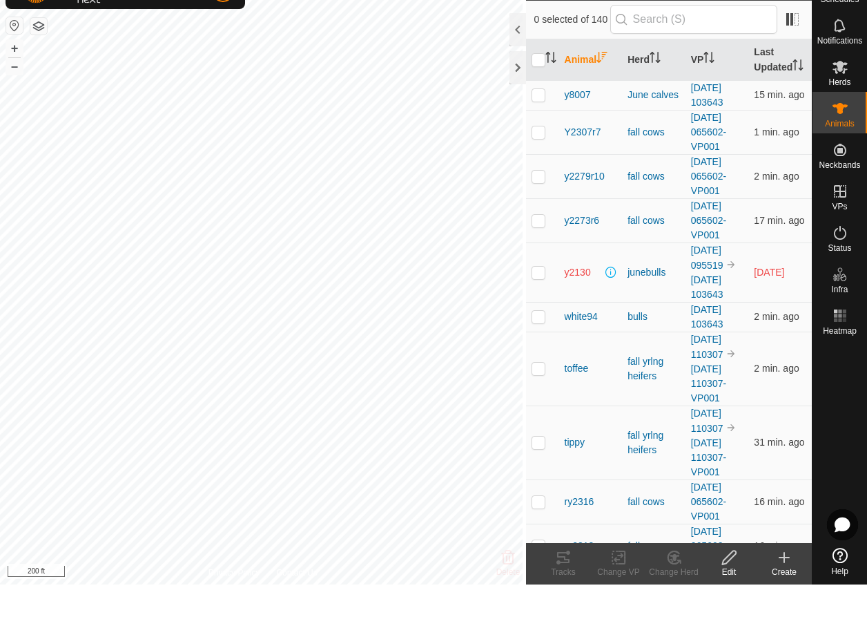
click at [577, 72] on th "Animal" at bounding box center [591, 92] width 64 height 41
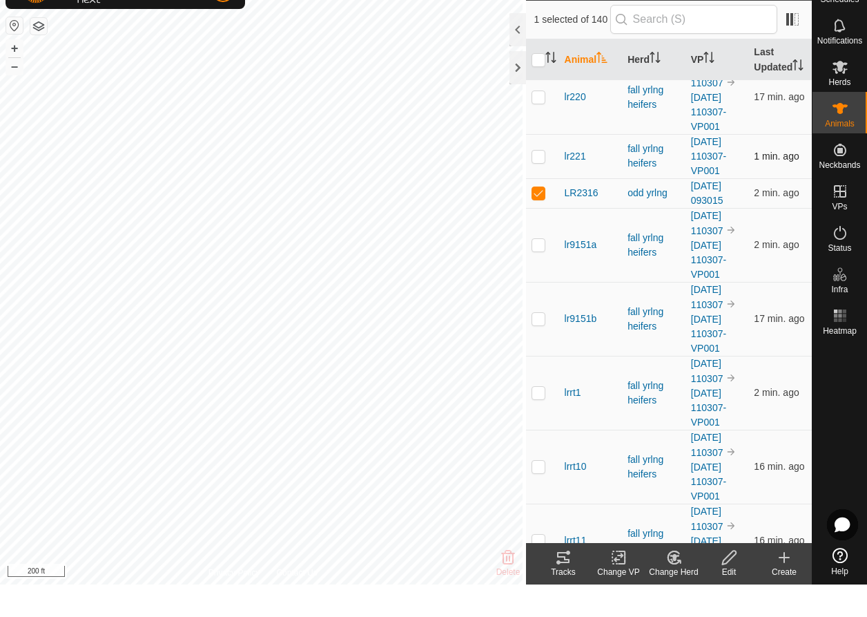
scroll to position [4422, 0]
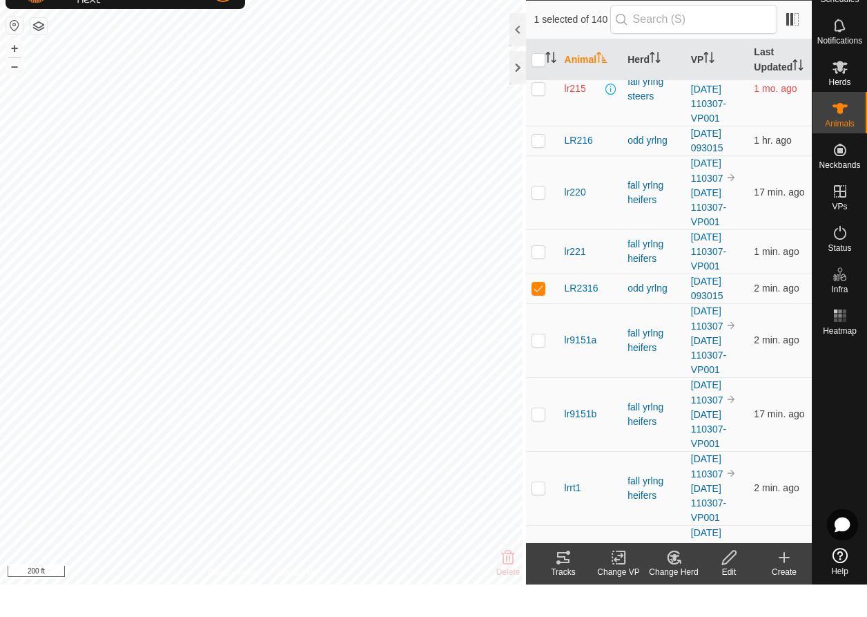
click at [733, 581] on icon at bounding box center [729, 589] width 17 height 17
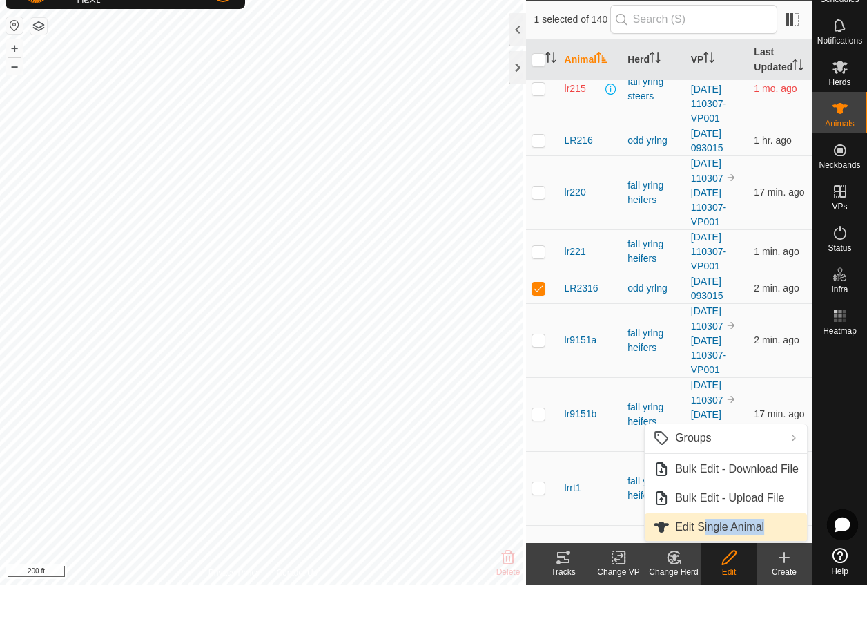
click at [706, 546] on link "Edit Single Animal" at bounding box center [726, 560] width 162 height 28
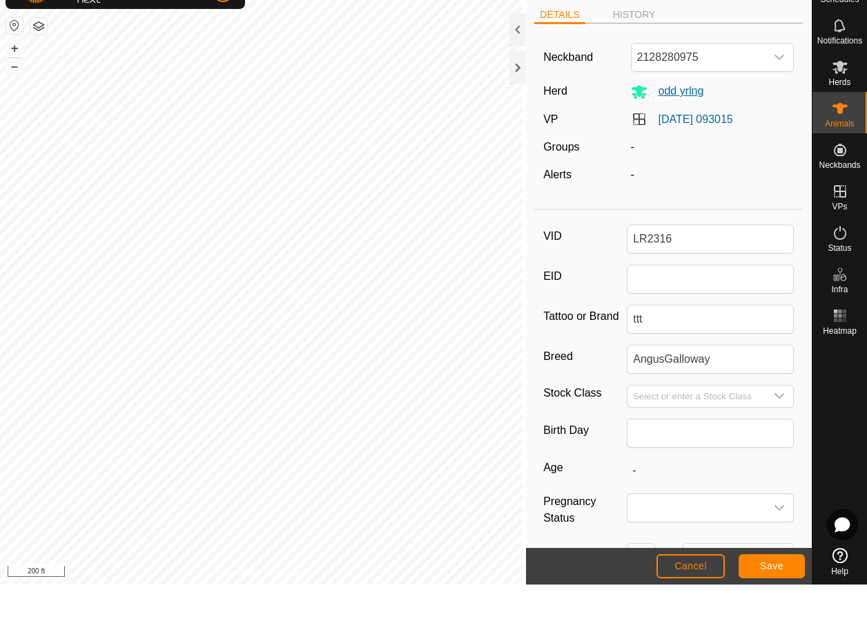
click at [670, 117] on span "odd yrlng" at bounding box center [676, 123] width 57 height 12
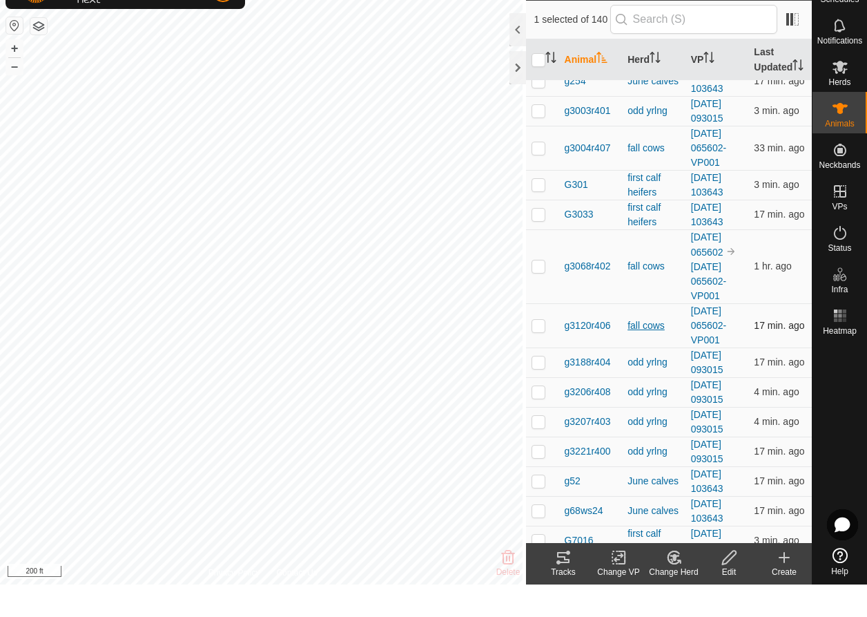
scroll to position [1258, 0]
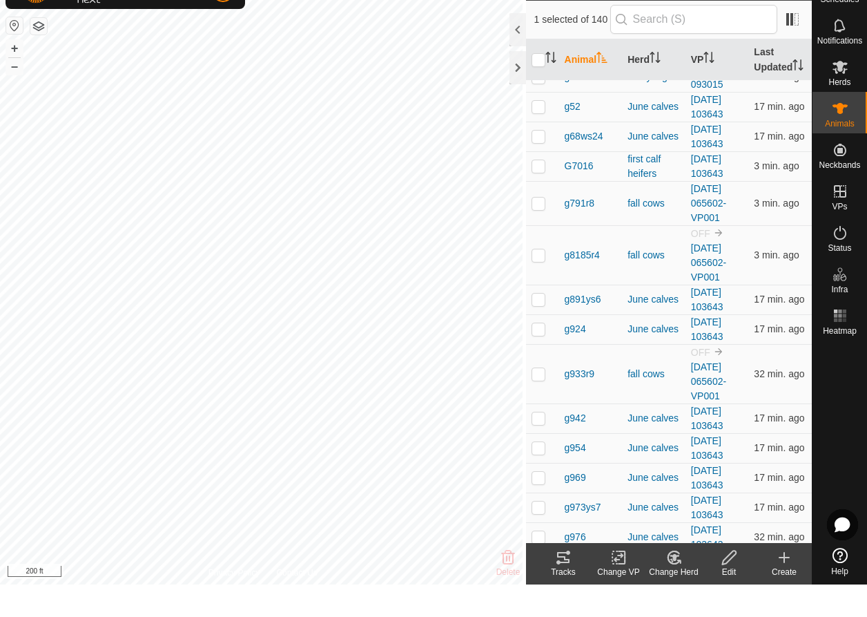
click at [673, 590] on icon at bounding box center [671, 592] width 3 height 4
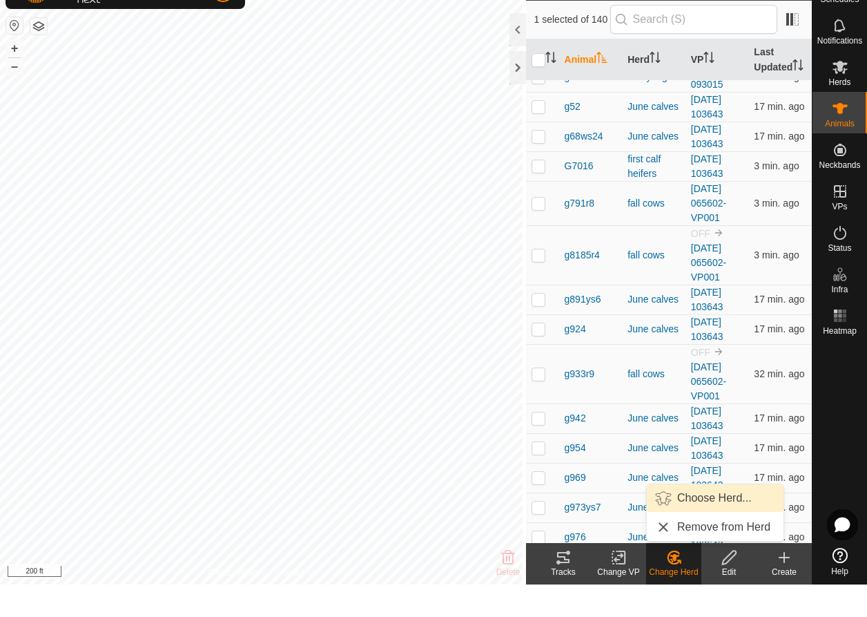
click at [697, 517] on link "Choose Herd..." at bounding box center [715, 531] width 137 height 28
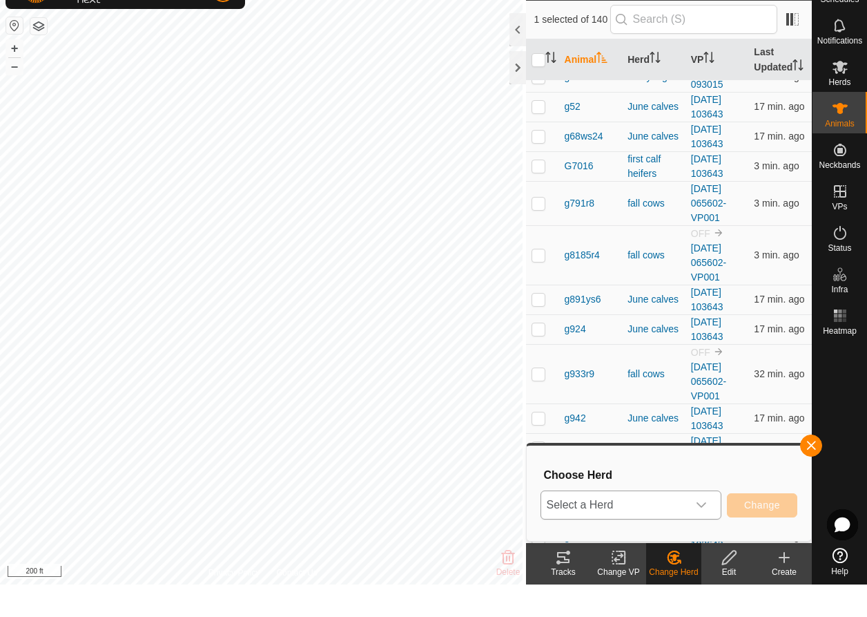
click at [602, 523] on span "Select a Herd" at bounding box center [614, 537] width 146 height 28
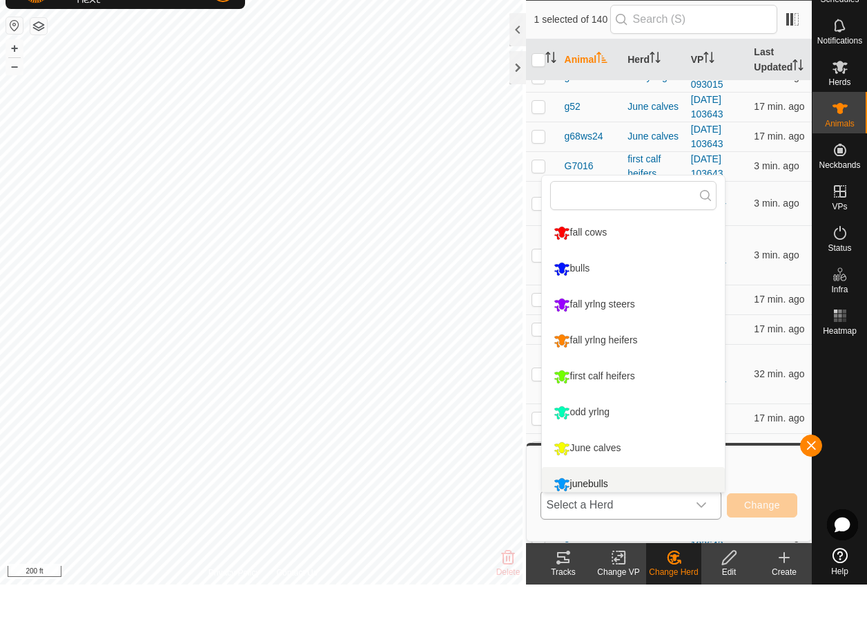
scroll to position [10, 0]
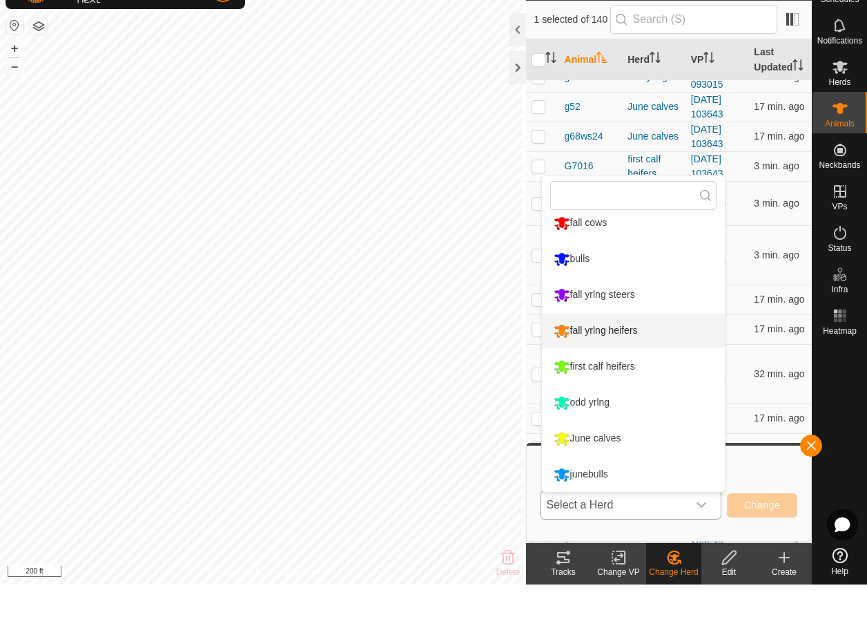
click at [597, 346] on li "fall yrlng heifers" at bounding box center [633, 363] width 183 height 35
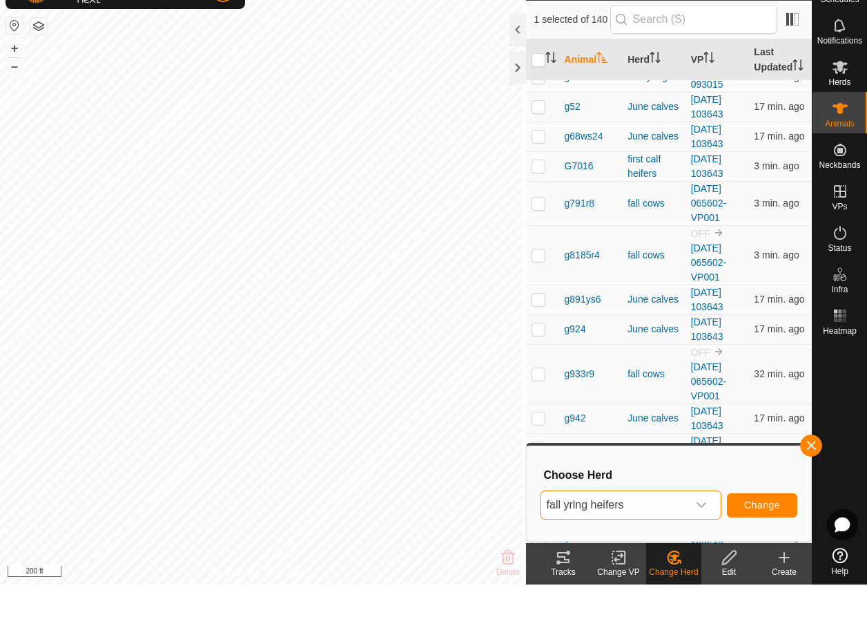
click at [773, 532] on span "Change" at bounding box center [762, 537] width 36 height 11
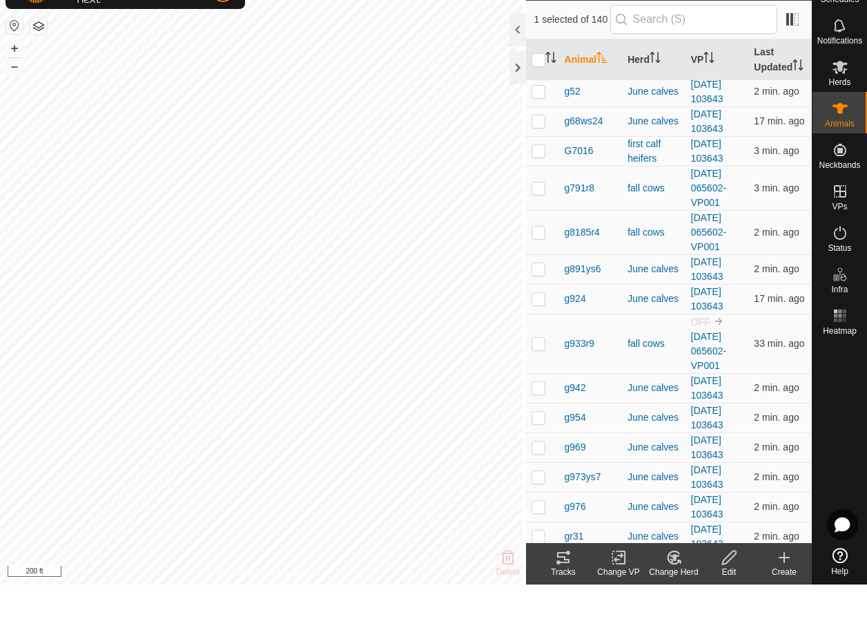
click at [679, 592] on icon at bounding box center [678, 593] width 3 height 3
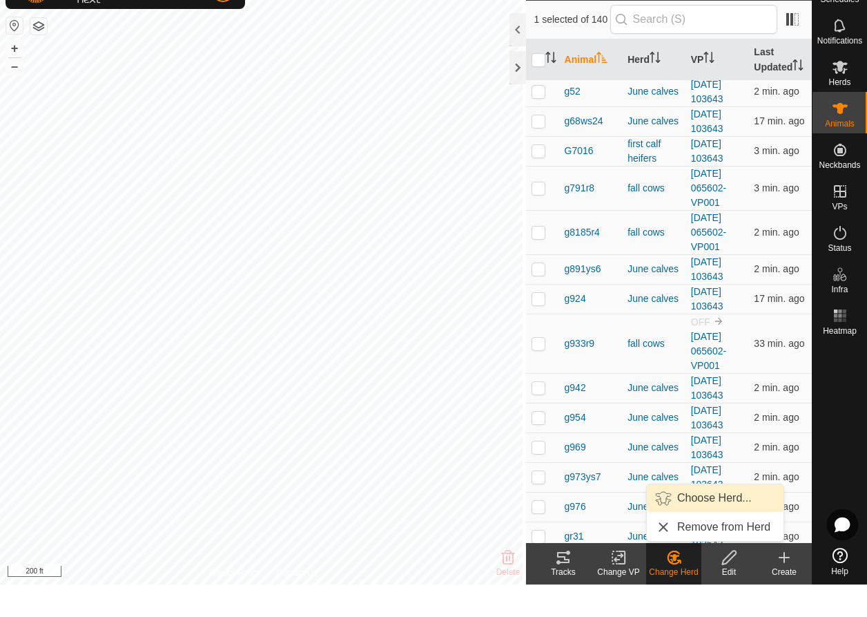
click at [696, 517] on link "Choose Herd..." at bounding box center [715, 531] width 137 height 28
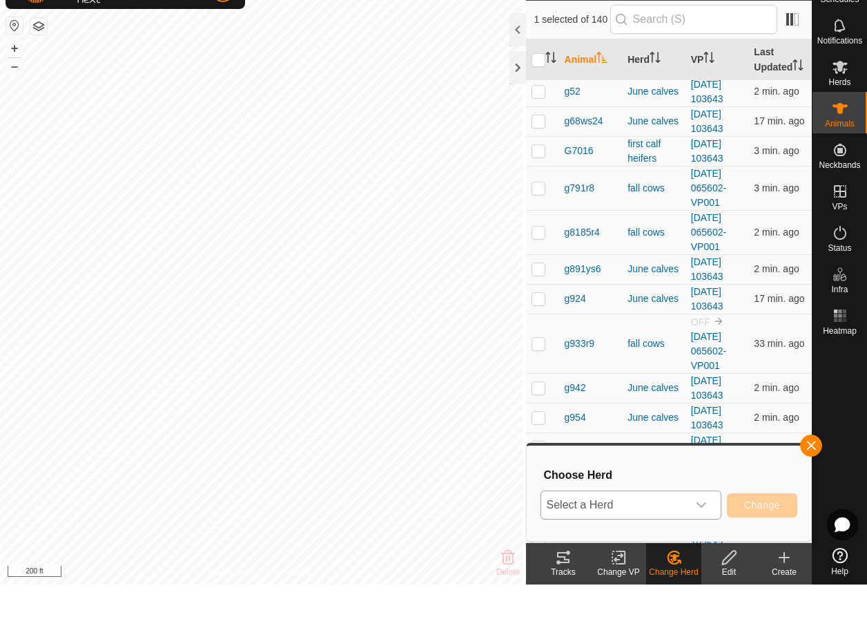
click at [610, 523] on span "Select a Herd" at bounding box center [614, 537] width 146 height 28
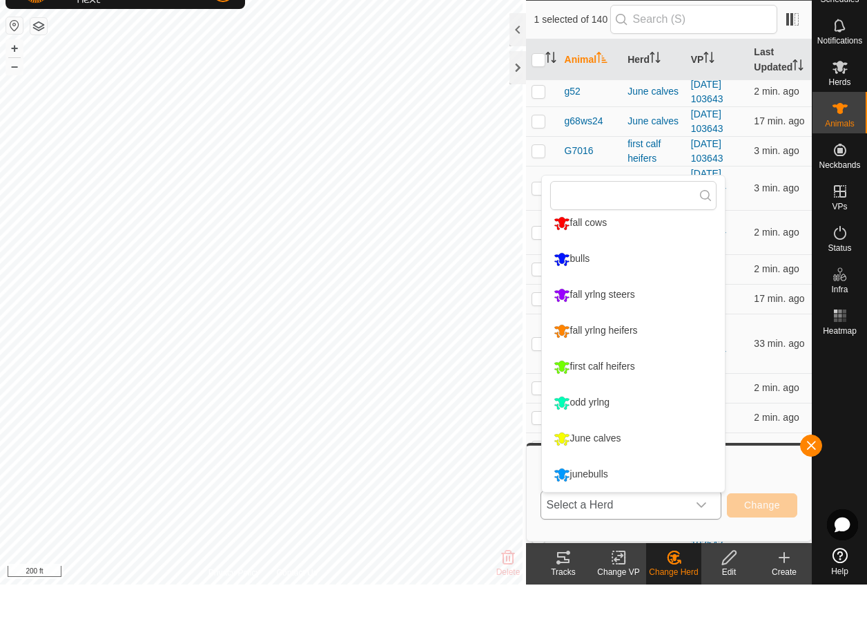
click at [586, 310] on li "fall yrlng steers" at bounding box center [633, 327] width 183 height 35
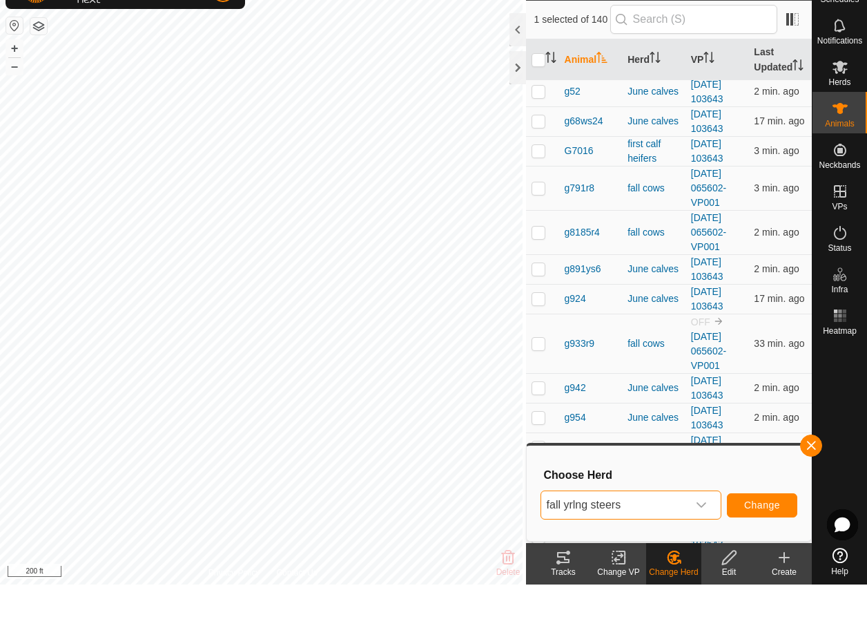
click at [762, 532] on span "Change" at bounding box center [762, 537] width 36 height 11
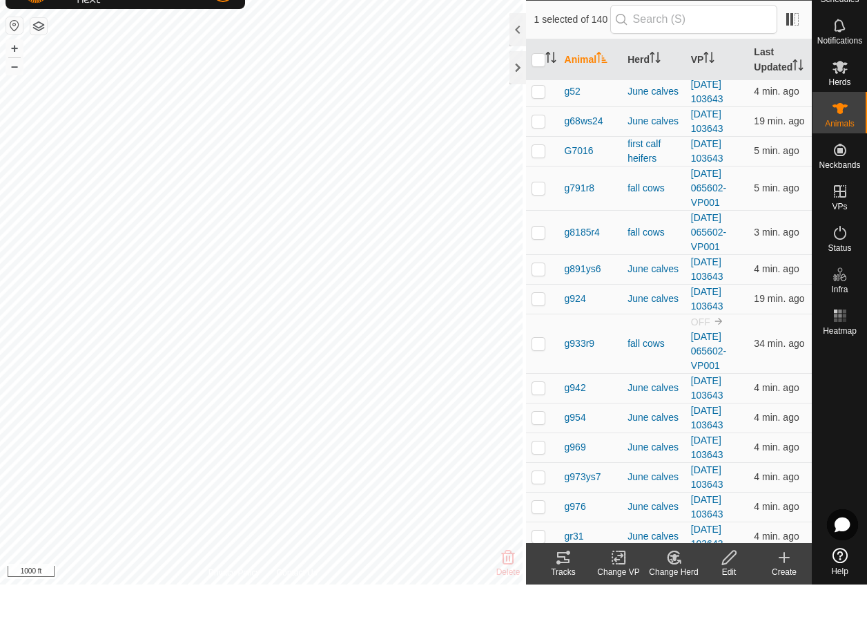
click at [679, 584] on icon at bounding box center [674, 590] width 12 height 12
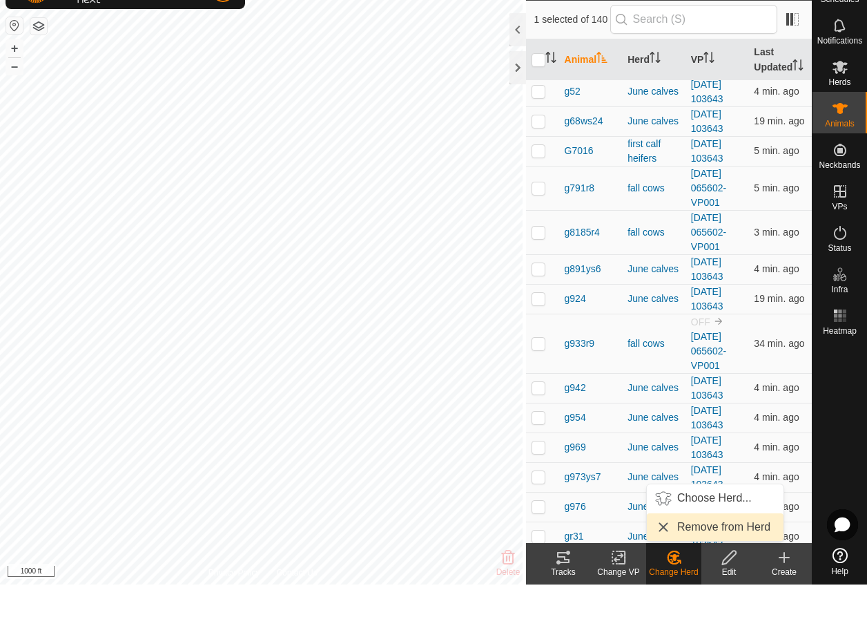
click at [700, 546] on link "Remove from Herd" at bounding box center [715, 560] width 137 height 28
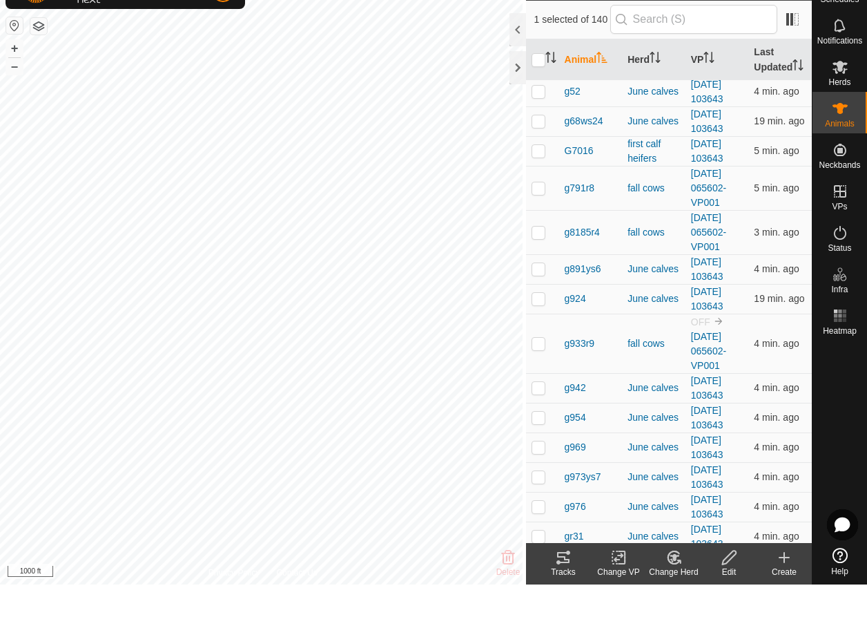
click at [675, 581] on icon at bounding box center [674, 589] width 17 height 17
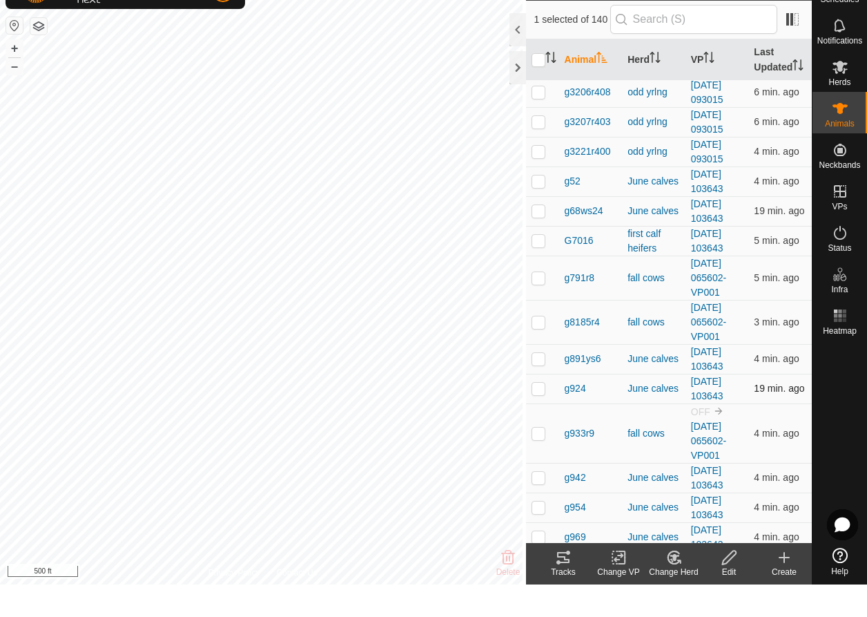
scroll to position [1144, 0]
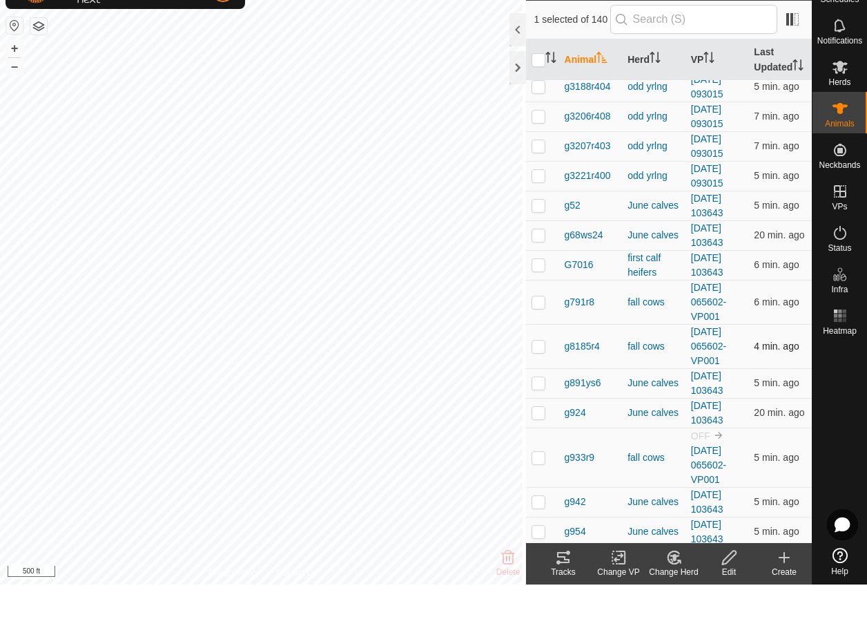
click at [523, 363] on div "Animals 140 1 selected of 140 Animal Herd VP Last Updated frappe fall cows 2025…" at bounding box center [406, 308] width 812 height 617
click at [671, 581] on icon at bounding box center [674, 589] width 17 height 17
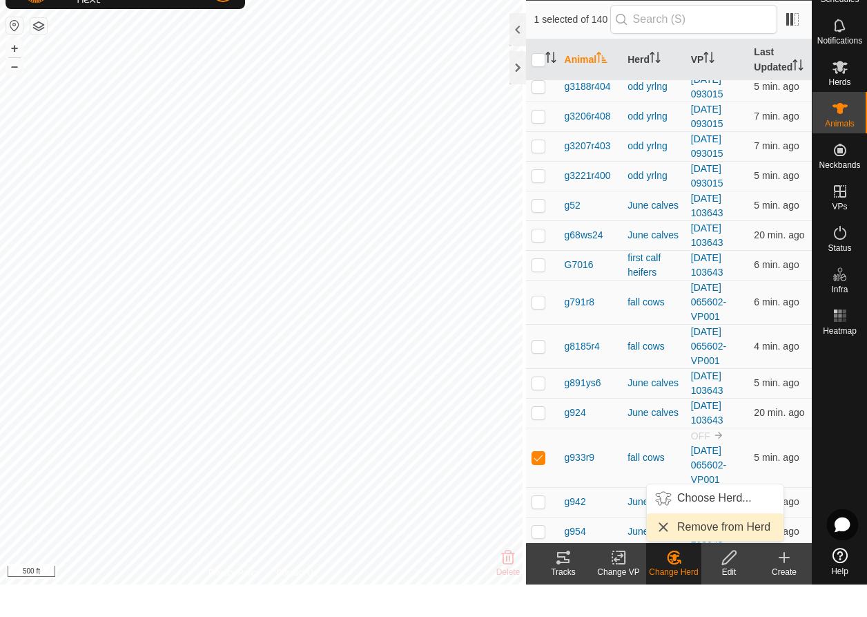
click at [691, 546] on link "Remove from Herd" at bounding box center [715, 560] width 137 height 28
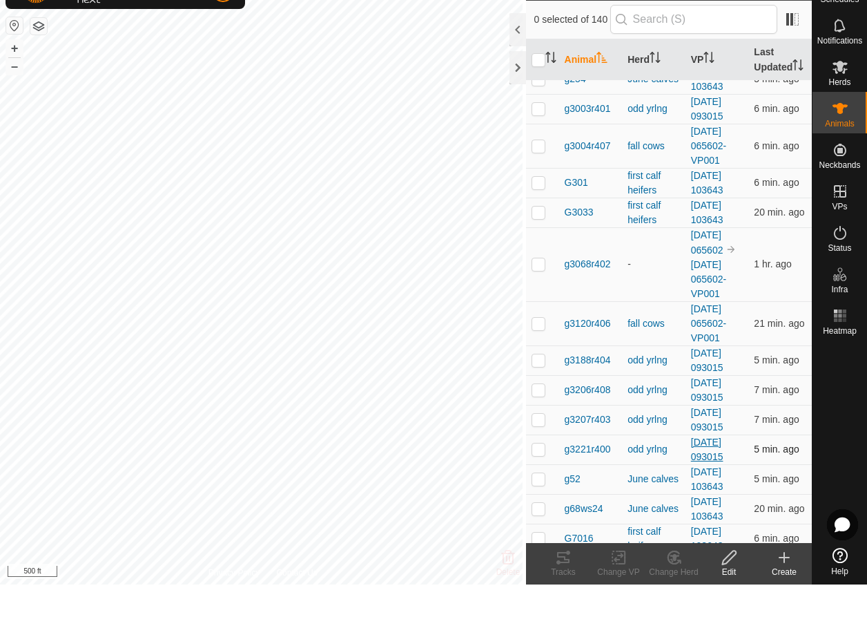
scroll to position [407, 0]
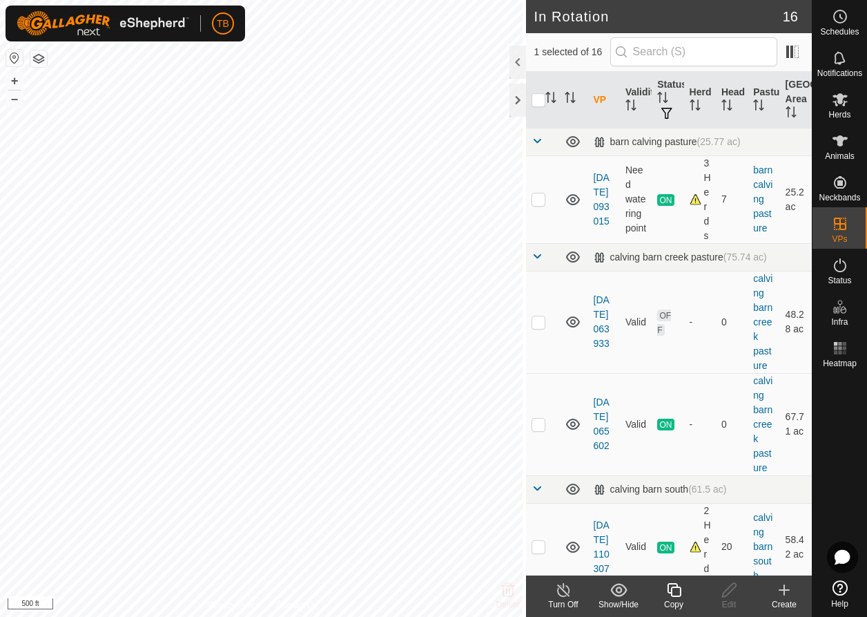
checkbox input "false"
checkbox input "true"
checkbox input "false"
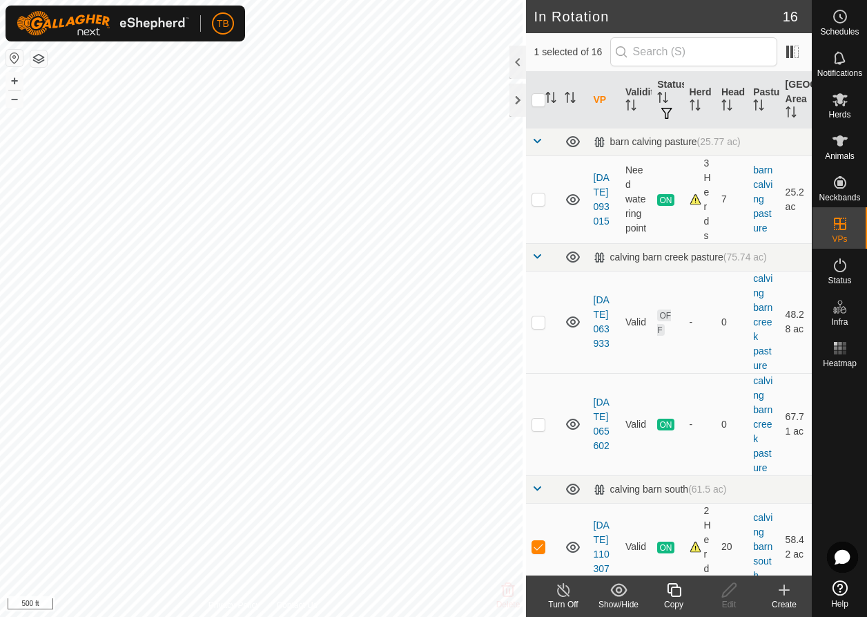
checkbox input "true"
checkbox input "false"
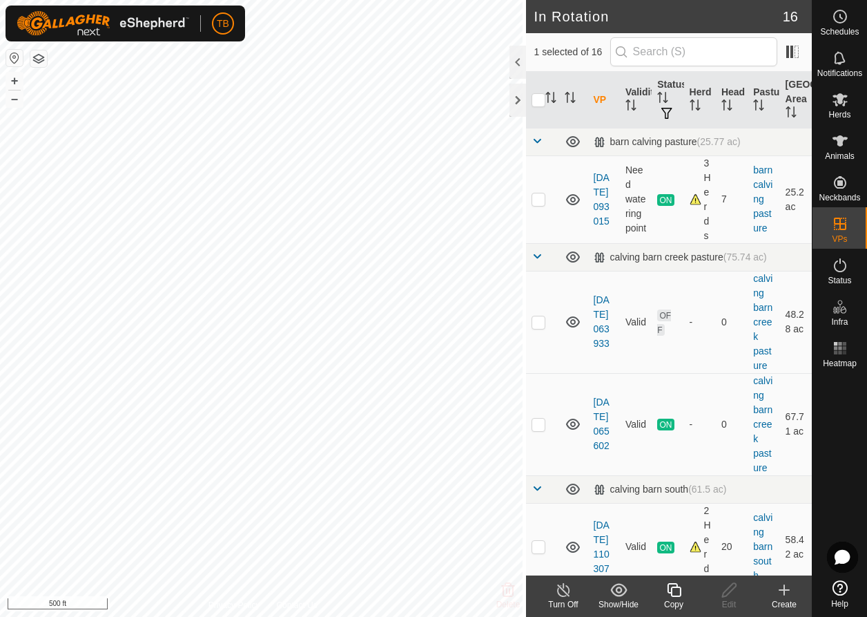
checkbox input "true"
checkbox input "false"
checkbox input "true"
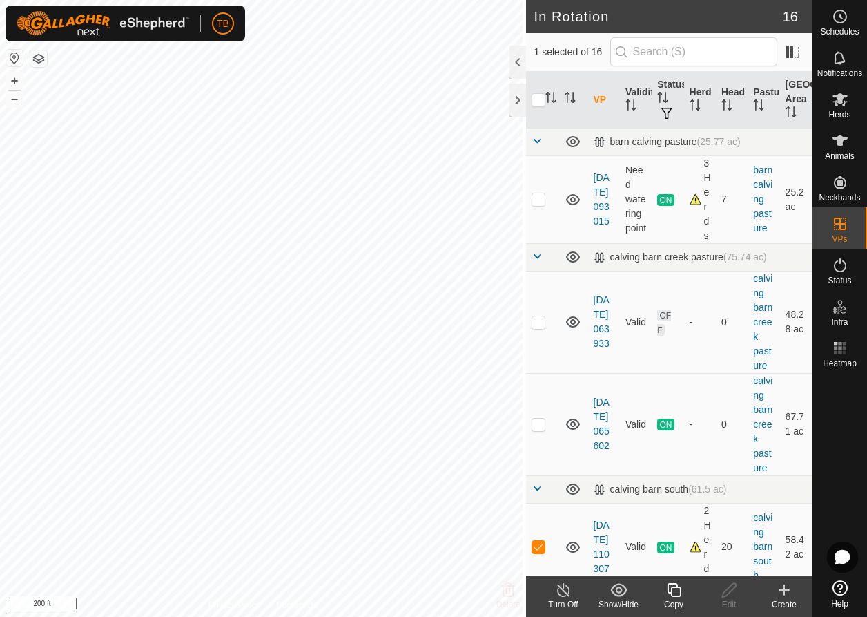
checkbox input "true"
checkbox input "false"
checkbox input "true"
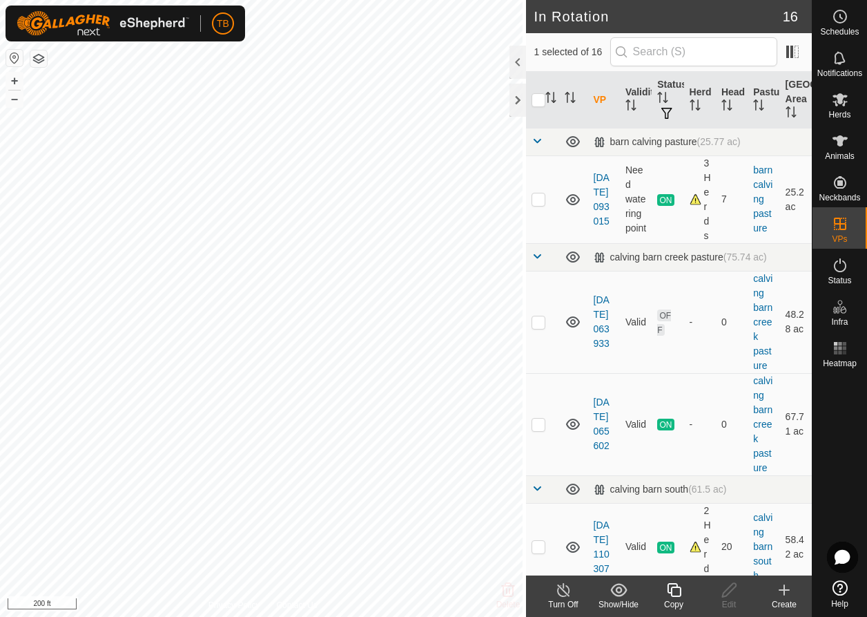
checkbox input "false"
checkbox input "true"
checkbox input "false"
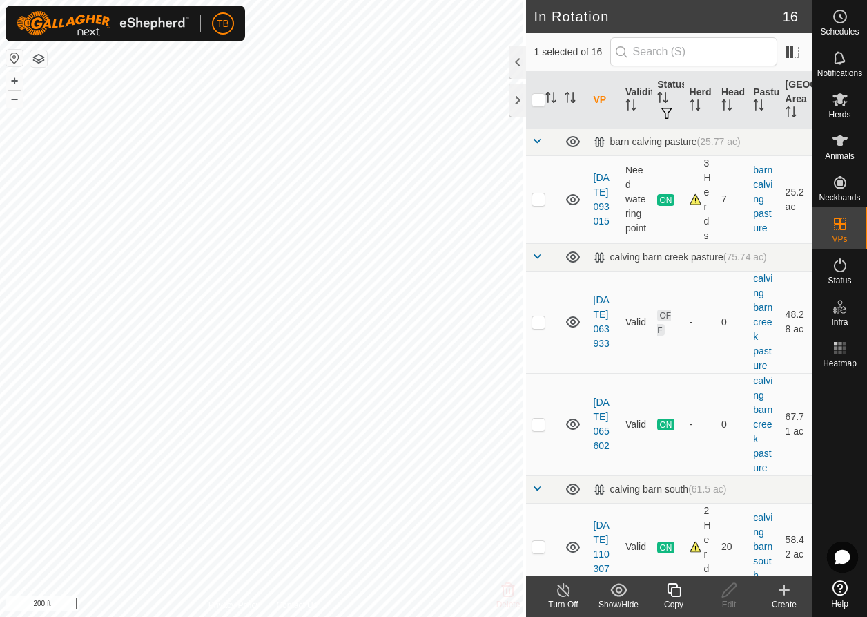
checkbox input "true"
checkbox input "false"
checkbox input "true"
checkbox input "false"
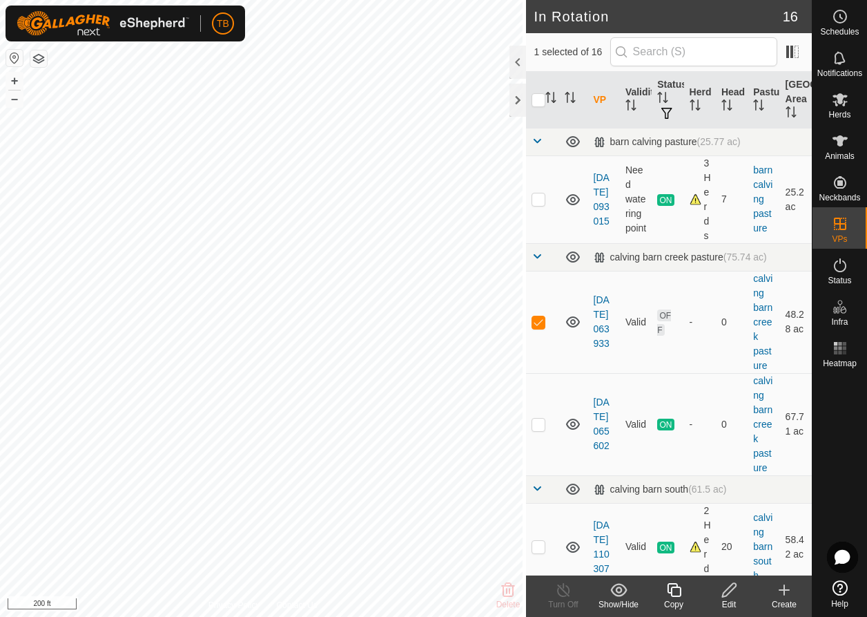
checkbox input "true"
checkbox input "false"
checkbox input "true"
